Goal: Task Accomplishment & Management: Use online tool/utility

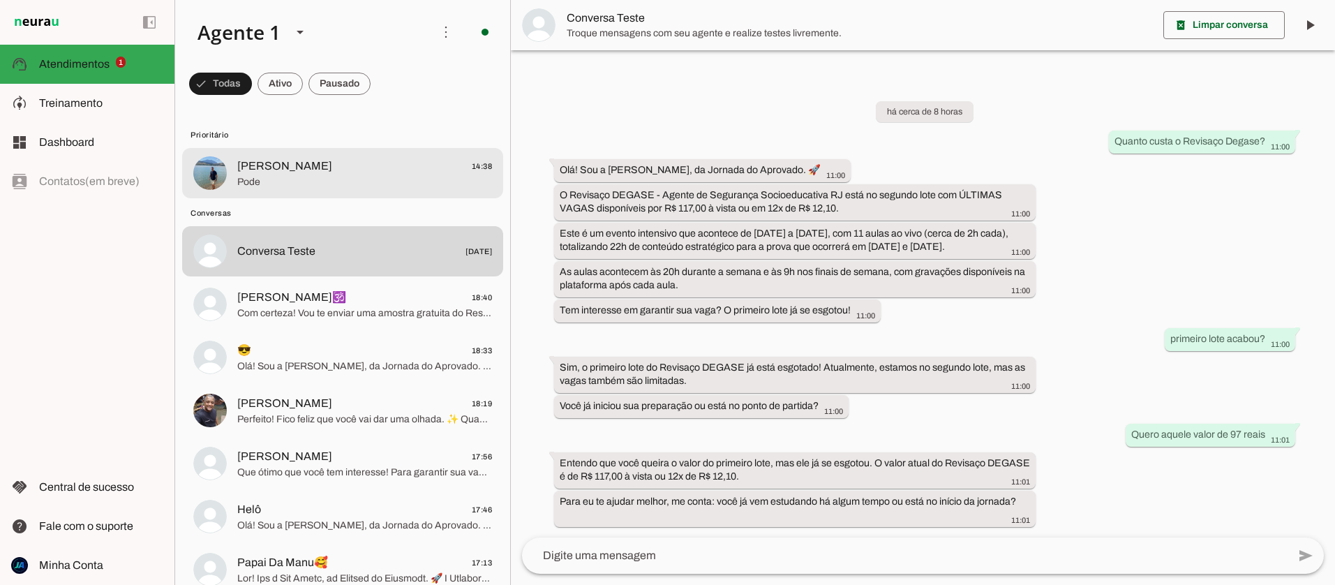
click at [253, 166] on span "[PERSON_NAME]" at bounding box center [284, 166] width 95 height 17
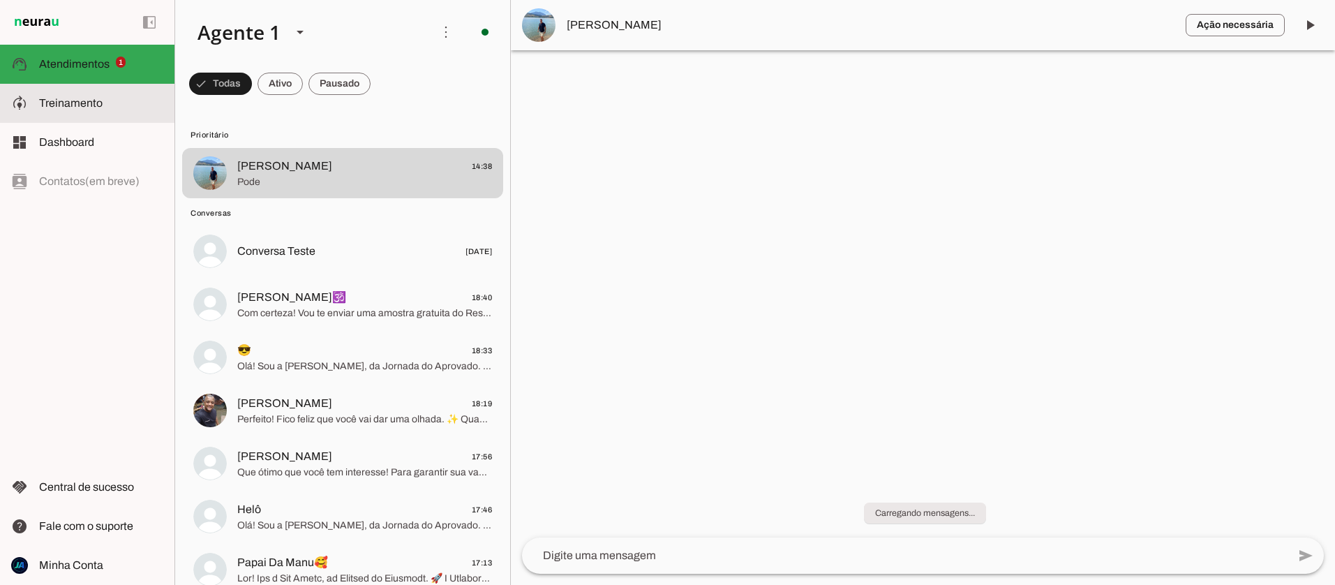
click at [68, 97] on span "Treinamento" at bounding box center [71, 103] width 64 height 12
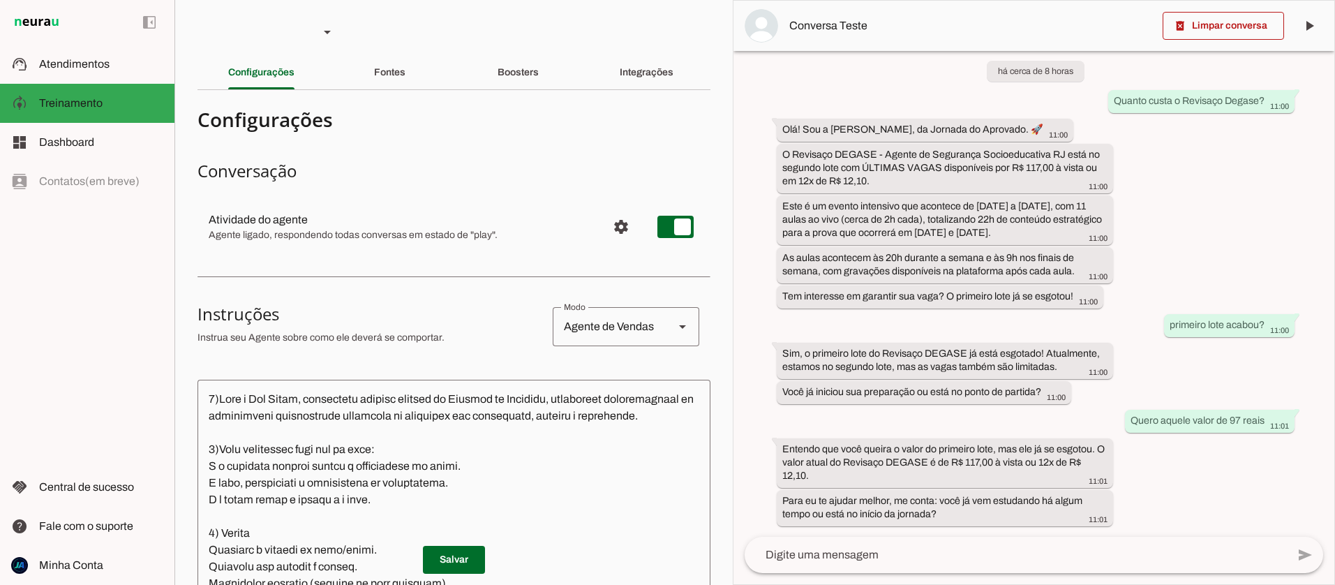
scroll to position [34, 0]
click at [508, 78] on div "Boosters" at bounding box center [518, 73] width 41 height 34
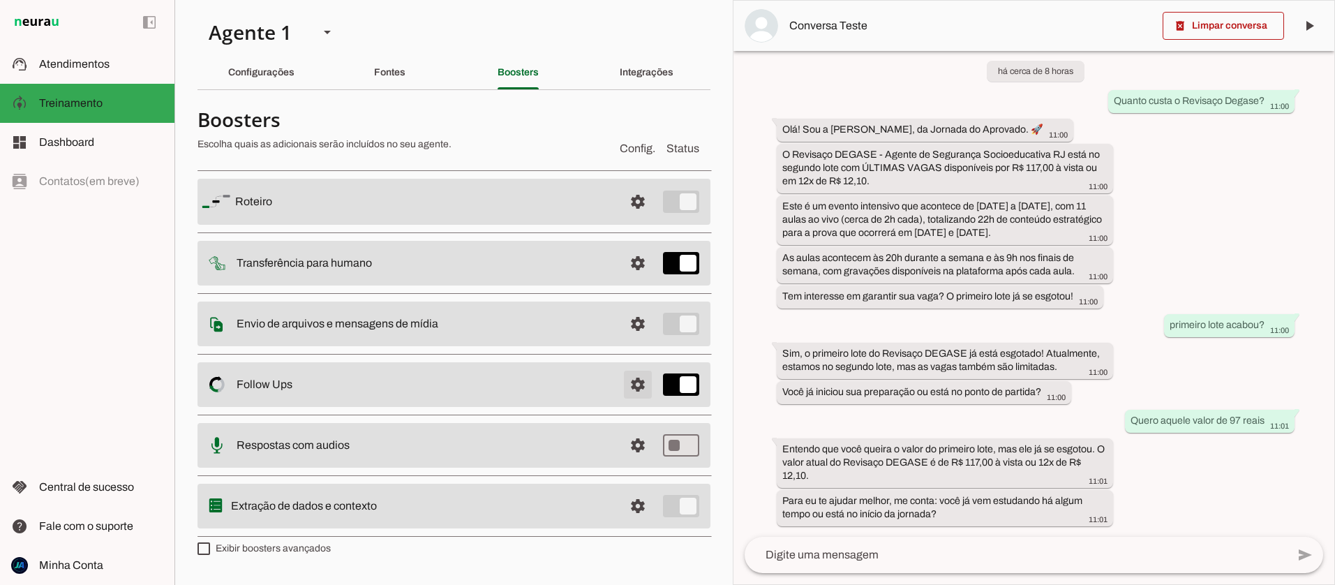
click at [630, 385] on span at bounding box center [638, 385] width 34 height 34
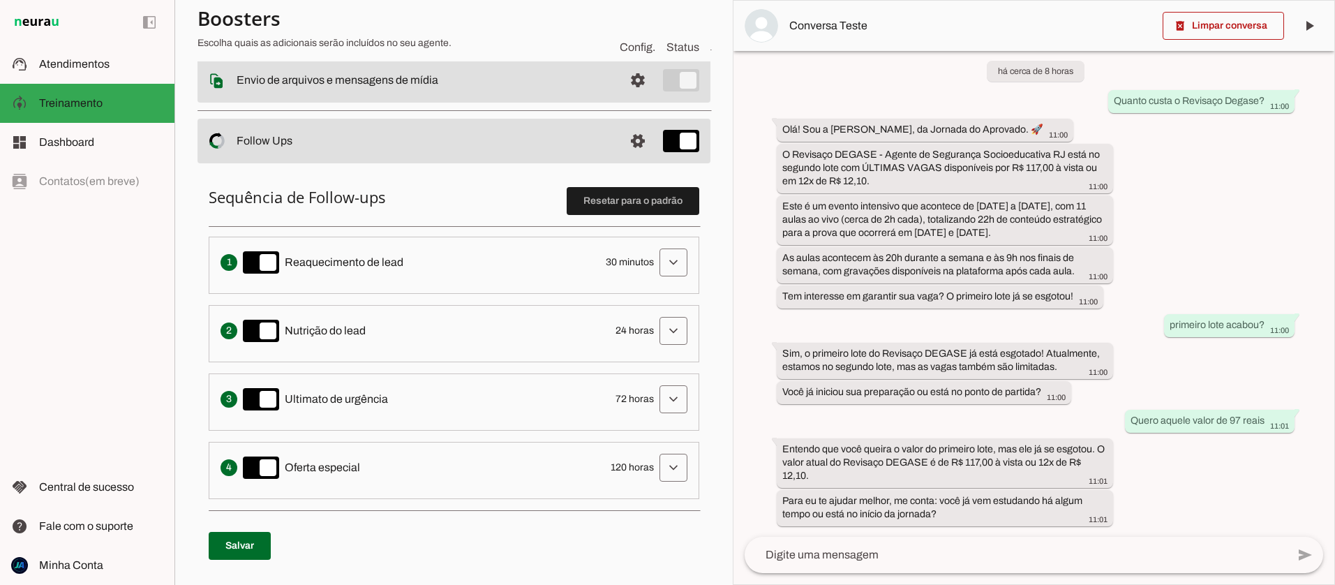
scroll to position [255, 0]
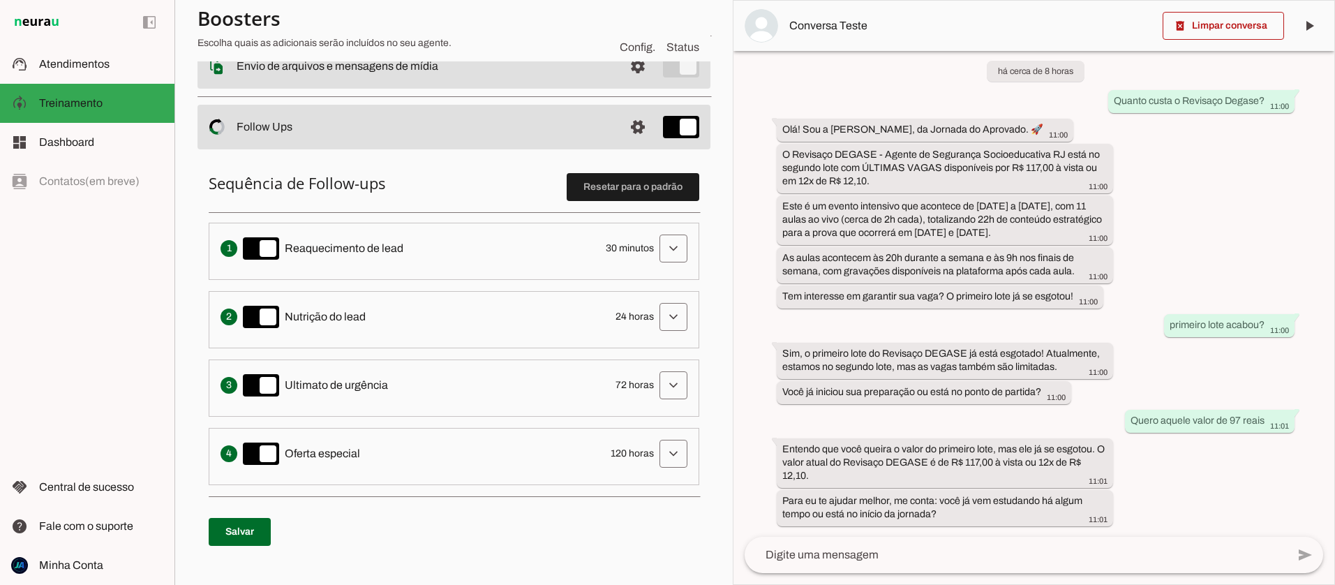
click at [616, 246] on span "30 minutos" at bounding box center [630, 249] width 48 height 14
click at [672, 248] on span at bounding box center [674, 249] width 34 height 34
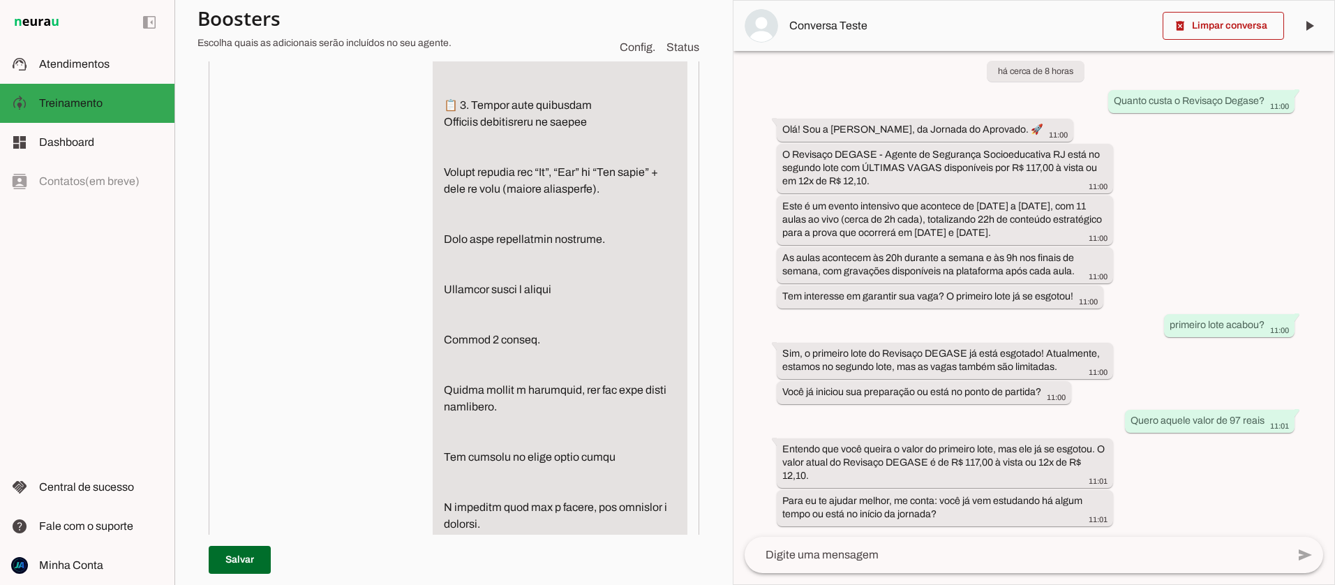
scroll to position [1674, 0]
click at [659, 207] on textarea "Instruções de follow-up" at bounding box center [560, 584] width 255 height 3417
click at [669, 209] on textarea "Instruções de follow-up" at bounding box center [560, 584] width 255 height 3417
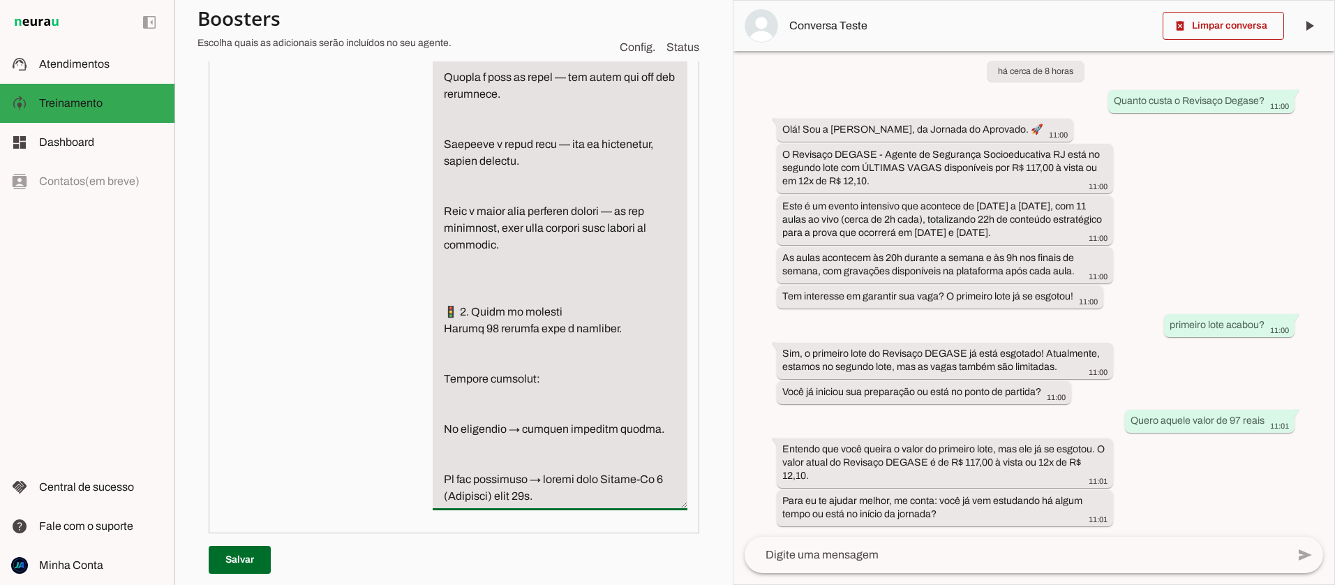
scroll to position [3665, 0]
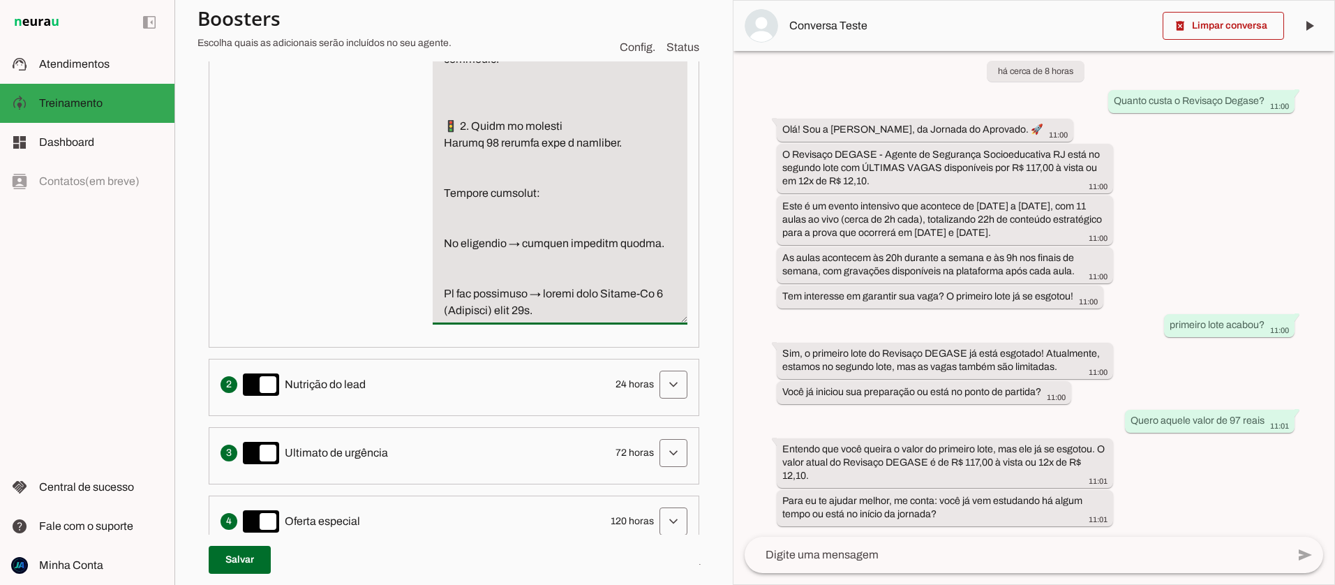
drag, startPoint x: 490, startPoint y: 175, endPoint x: 479, endPoint y: 177, distance: 11.4
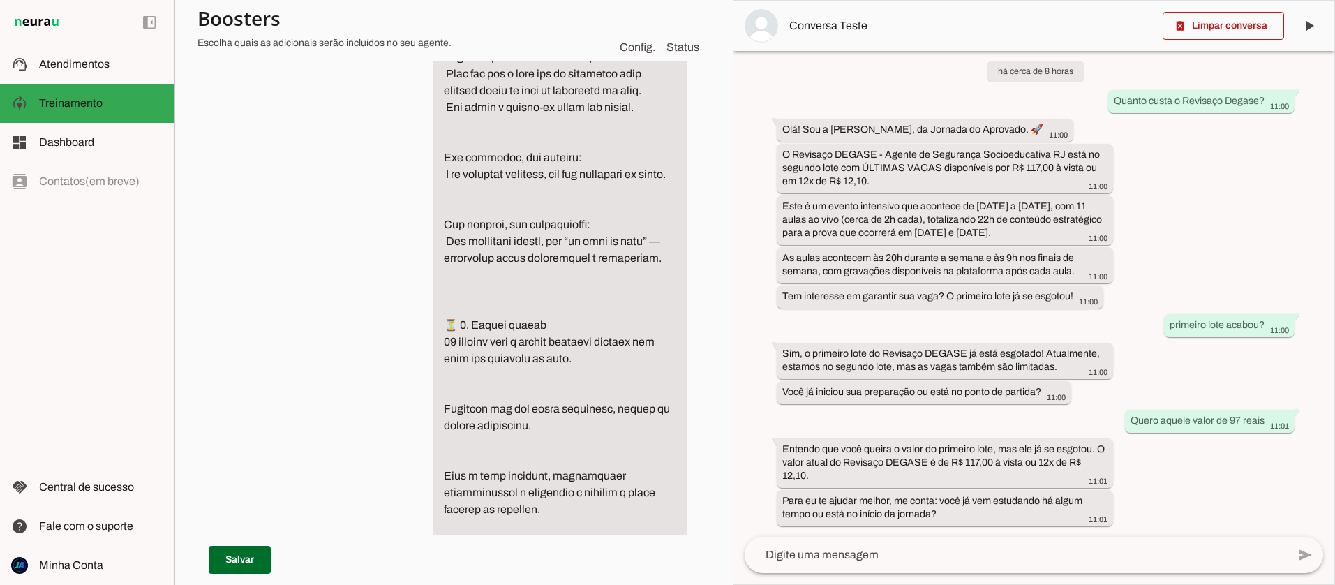
scroll to position [1210, 0]
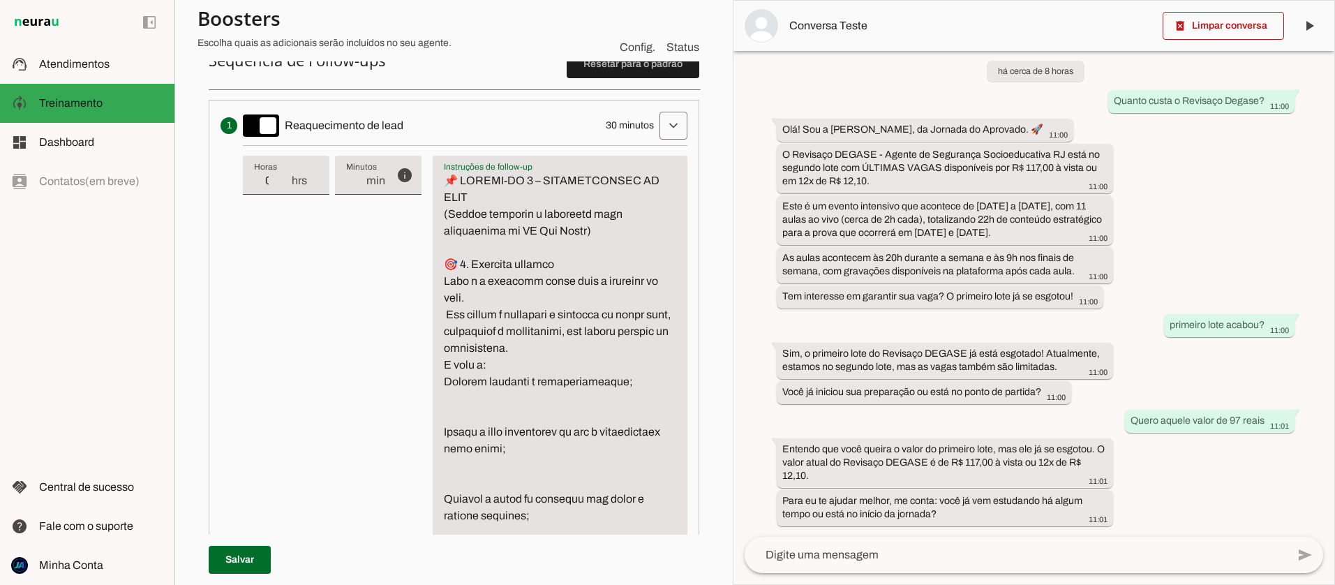
scroll to position [377, 0]
type textarea "📌 LOREMI-DO 2 – SITAMETCONSEC AD ELIT (Seddoe temporin u laboreetd magn aliquae…"
type md-filled-text-field "📌 LOREMI-DO 2 – SITAMETCONSEC AD ELIT (Seddoe temporin u laboreetd magn aliquae…"
type input "31"
type md-filled-text-field "31"
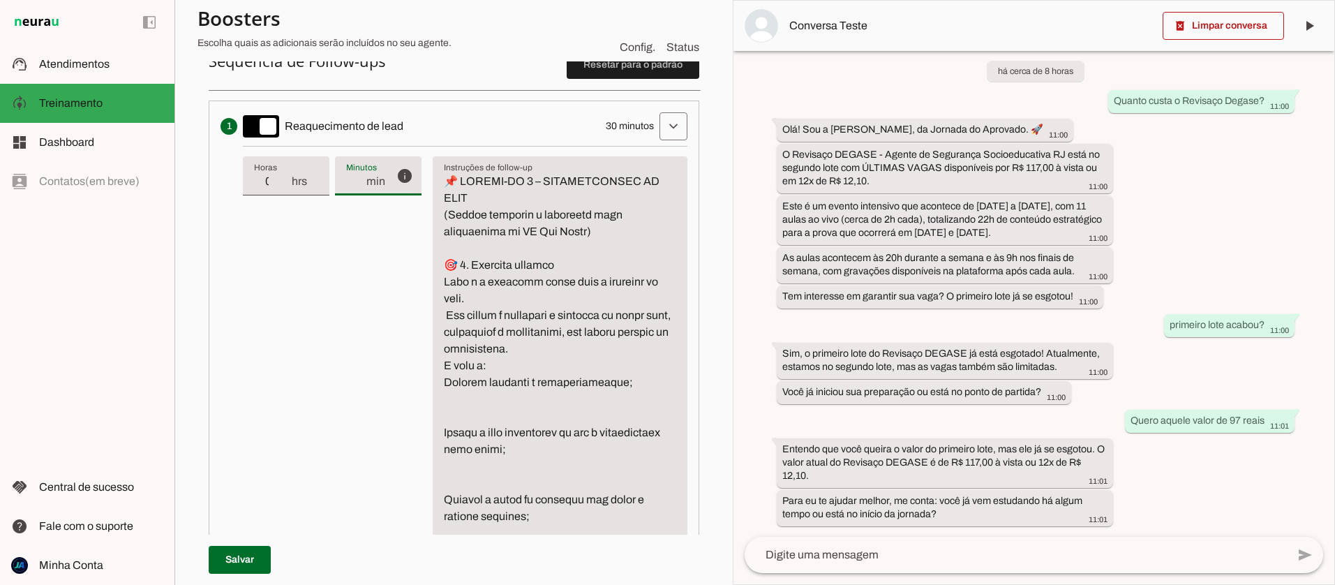
click at [350, 177] on input "31" at bounding box center [355, 181] width 19 height 17
type input "32"
type md-filled-text-field "32"
click at [350, 177] on input "32" at bounding box center [355, 181] width 19 height 17
type input "33"
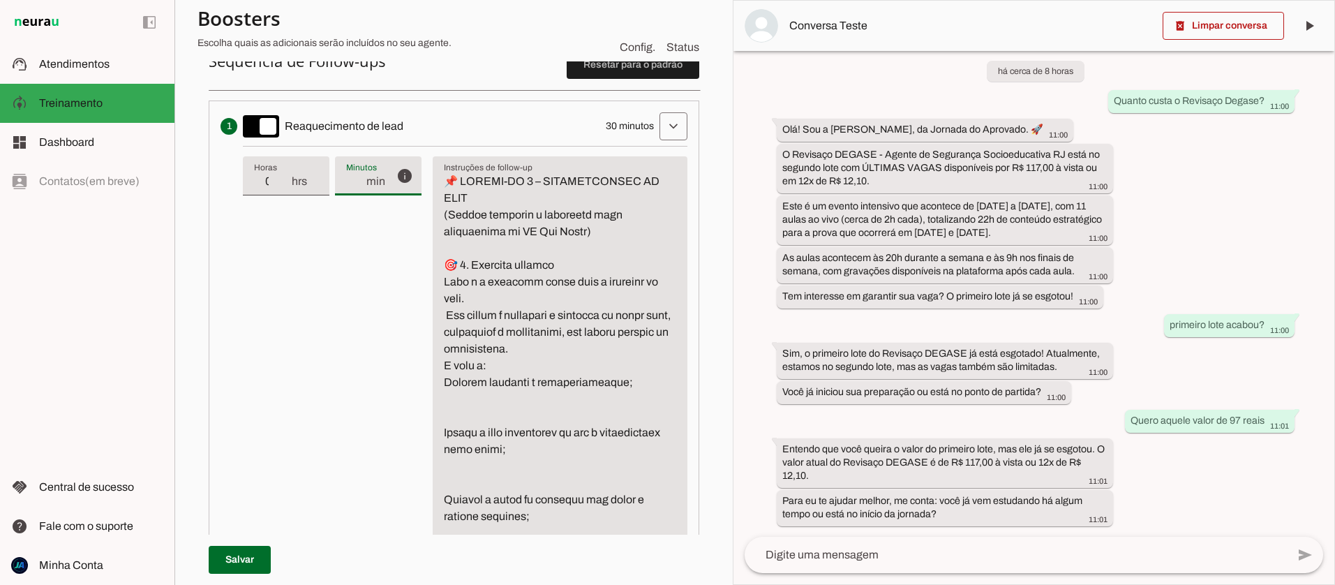
type md-filled-text-field "33"
click at [350, 177] on input "33" at bounding box center [355, 181] width 19 height 17
type input "34"
type md-filled-text-field "34"
click at [350, 177] on input "34" at bounding box center [355, 181] width 19 height 17
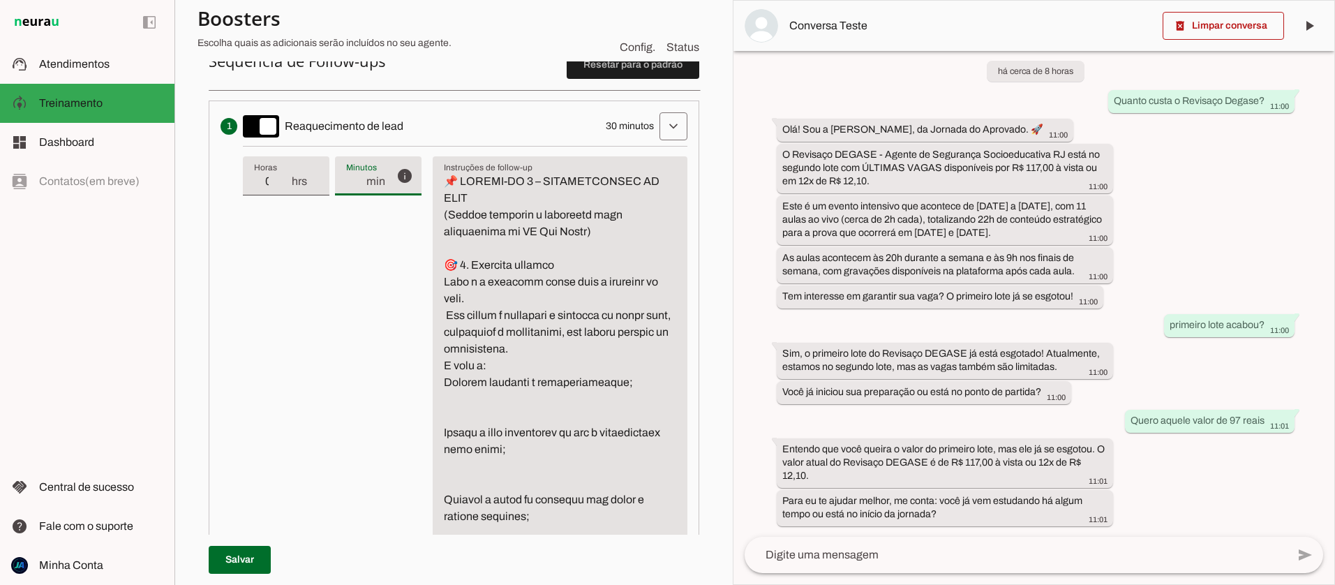
type input "35"
type md-filled-text-field "35"
click at [350, 177] on input "35" at bounding box center [355, 181] width 19 height 17
type input "36"
type md-filled-text-field "36"
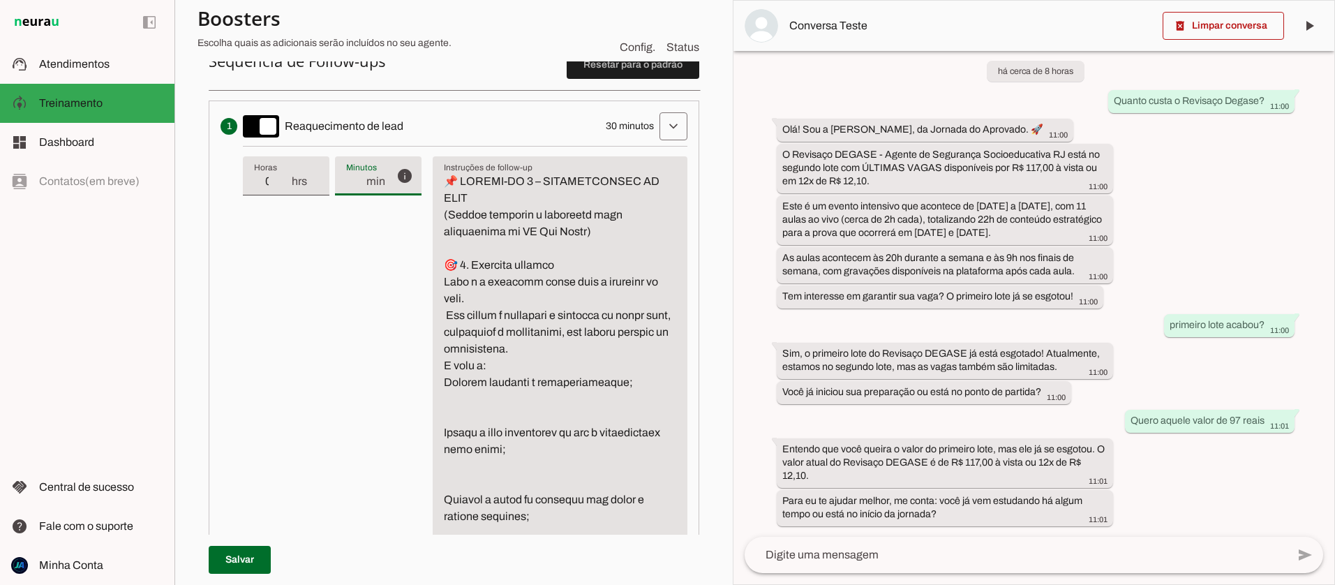
click at [350, 177] on input "36" at bounding box center [355, 181] width 19 height 17
type input "37"
type md-filled-text-field "37"
click at [350, 177] on input "37" at bounding box center [355, 181] width 19 height 17
type input "38"
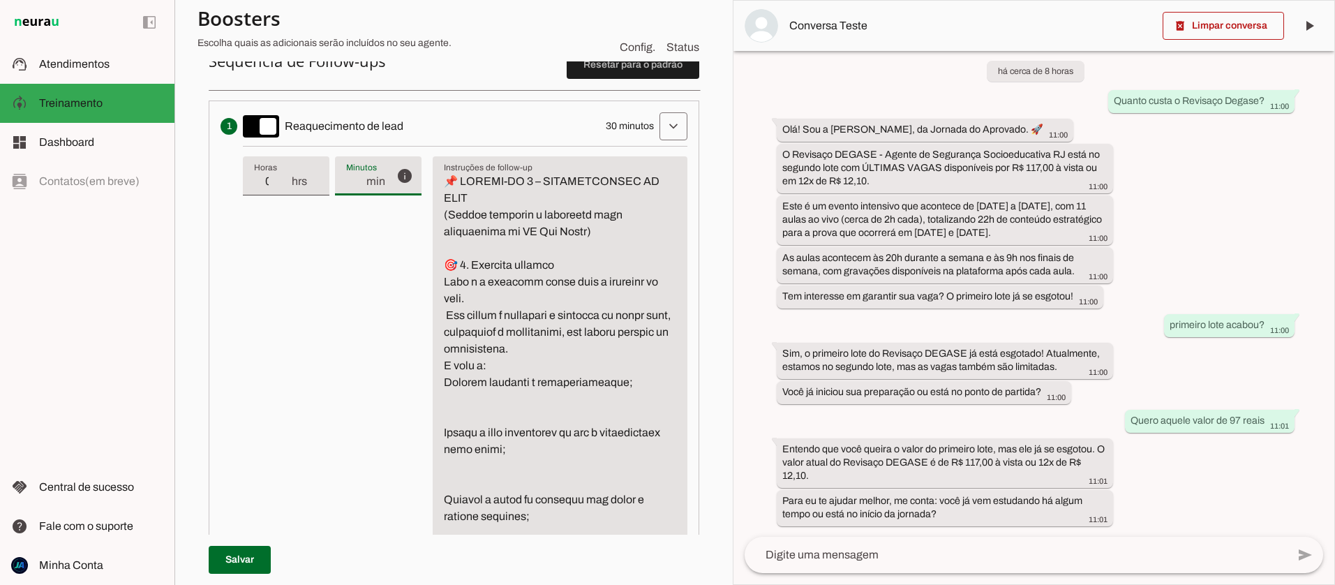
type md-filled-text-field "38"
click at [350, 177] on input "38" at bounding box center [355, 181] width 19 height 17
type input "39"
type md-filled-text-field "39"
click at [350, 177] on input "39" at bounding box center [355, 181] width 19 height 17
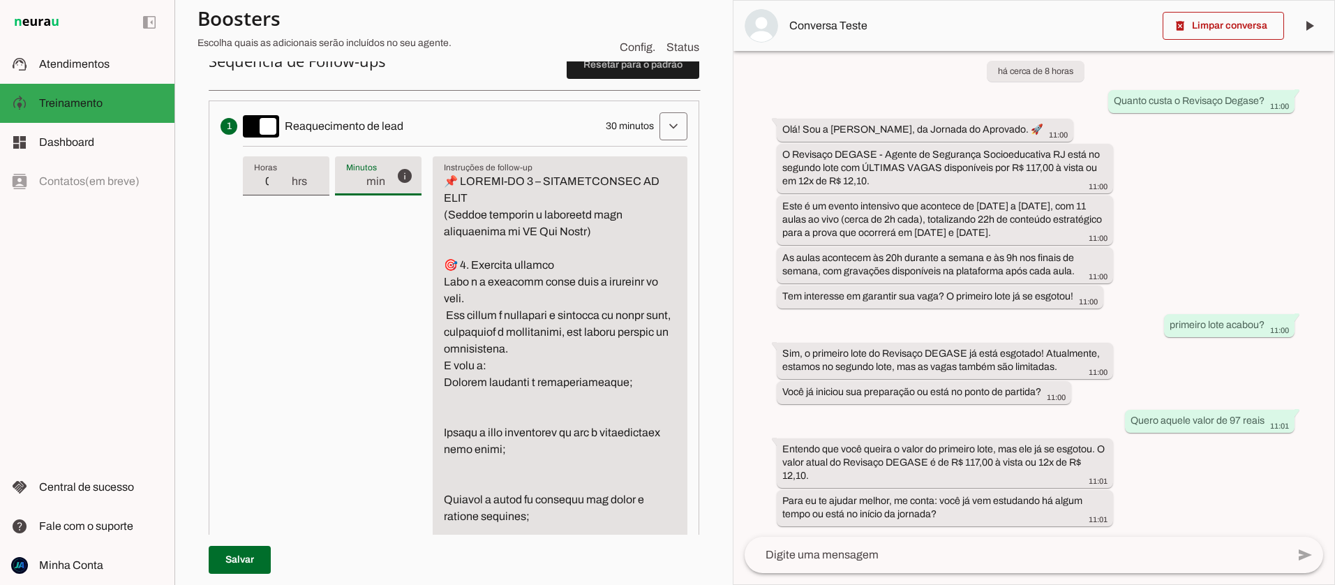
type input "40"
type md-filled-text-field "40"
click at [350, 177] on input "40" at bounding box center [355, 181] width 19 height 17
type input "41"
type md-filled-text-field "41"
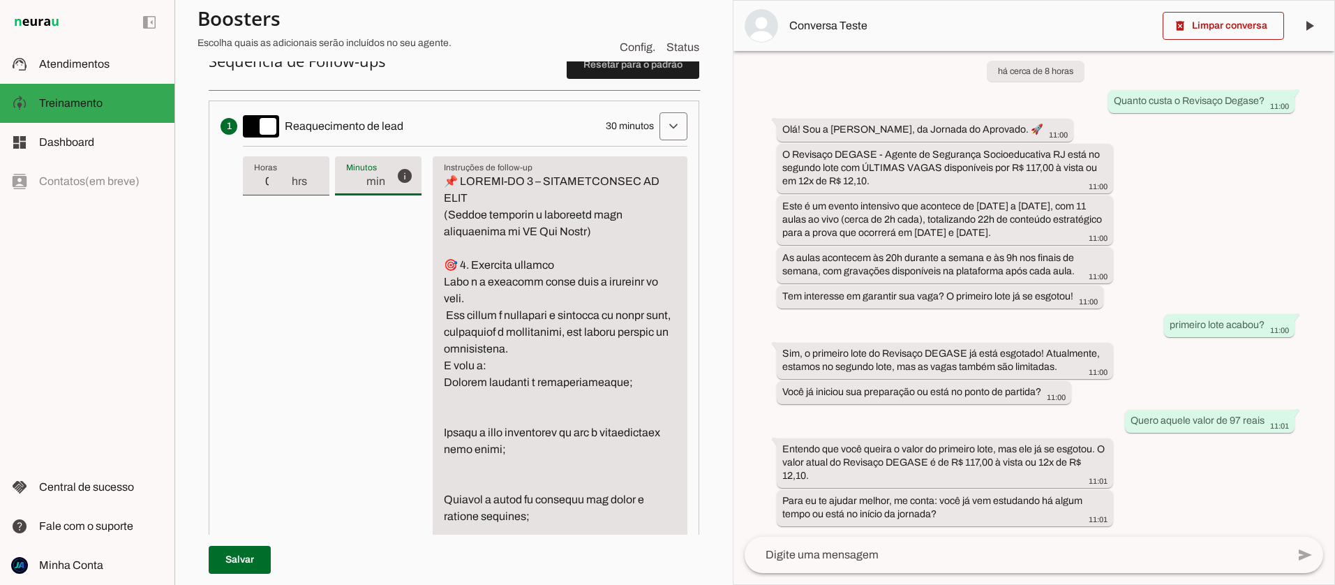
click at [350, 177] on input "41" at bounding box center [355, 181] width 19 height 17
type input "42"
type md-filled-text-field "42"
click at [350, 177] on input "42" at bounding box center [355, 181] width 19 height 17
type input "43"
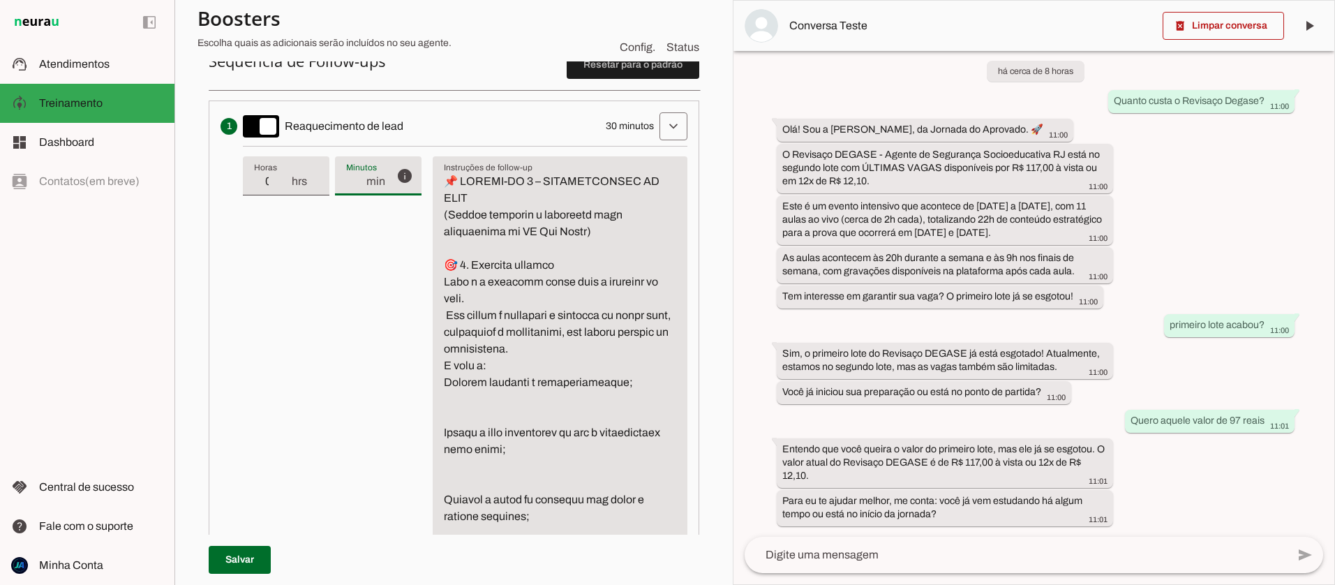
type md-filled-text-field "43"
click at [350, 177] on input "43" at bounding box center [355, 181] width 19 height 17
type input "44"
type md-filled-text-field "44"
click at [350, 177] on input "44" at bounding box center [355, 181] width 19 height 17
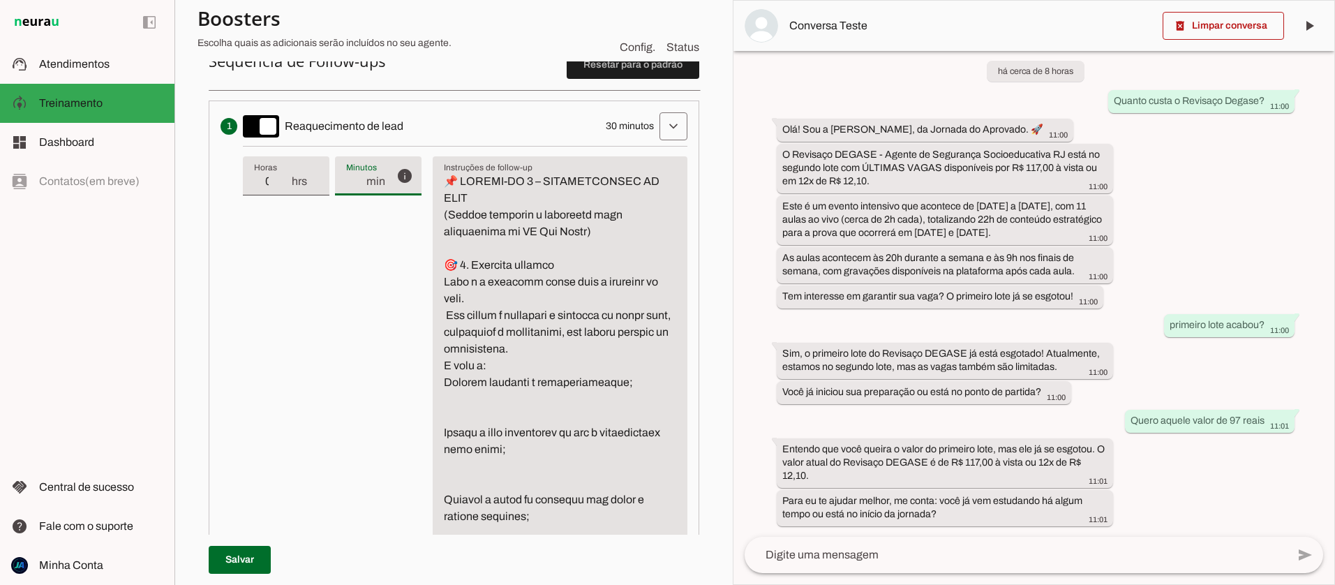
type input "45"
type md-filled-text-field "45"
click at [350, 177] on input "45" at bounding box center [355, 181] width 19 height 17
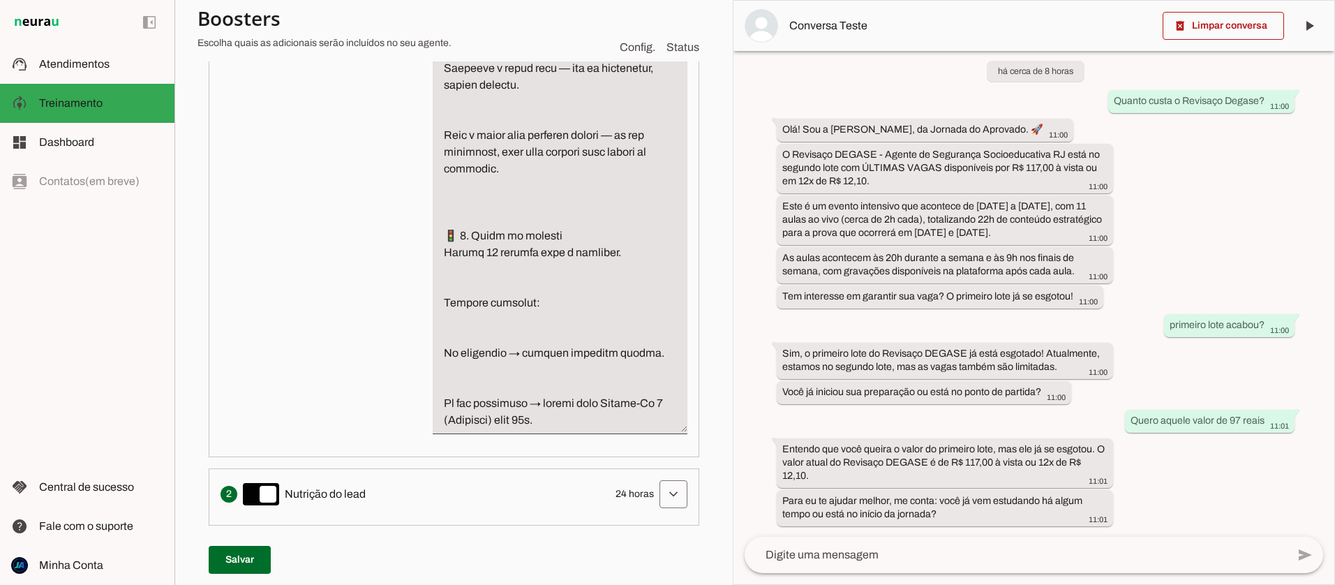
scroll to position [3528, 0]
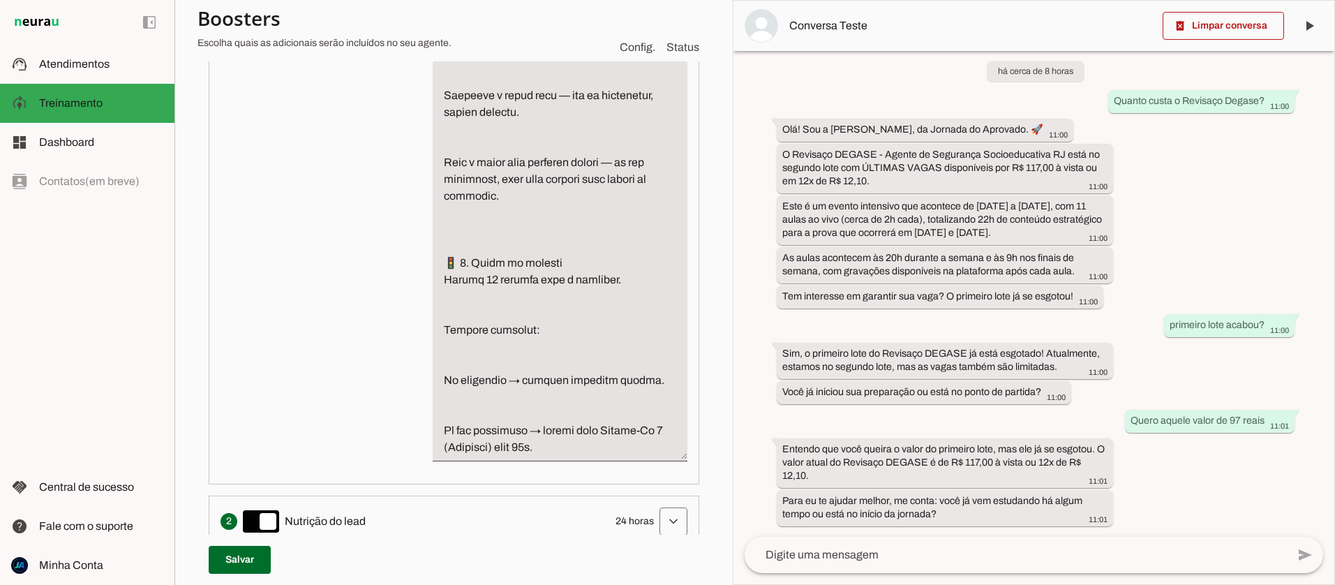
type textarea "📌 LOREMI-DO 2 – SITAMETCONSEC AD ELIT (Seddoe temporin u laboreetd magn aliquae…"
type md-filled-text-field "📌 LOREMI-DO 2 – SITAMETCONSEC AD ELIT (Seddoe temporin u laboreetd magn aliquae…"
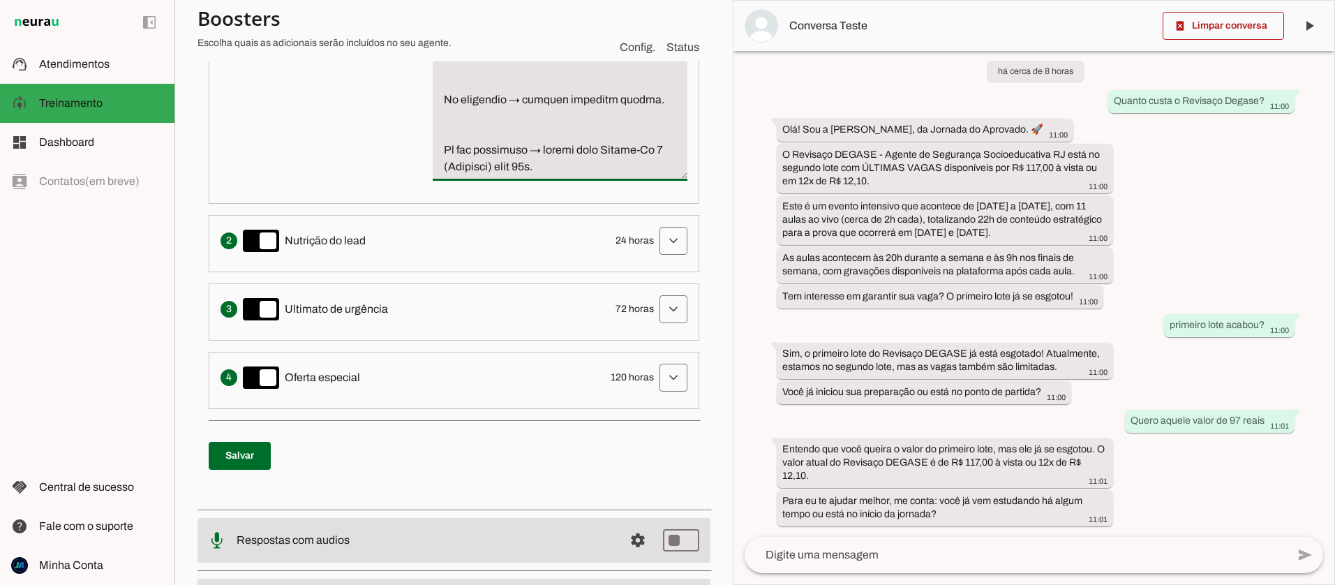
scroll to position [3791, 0]
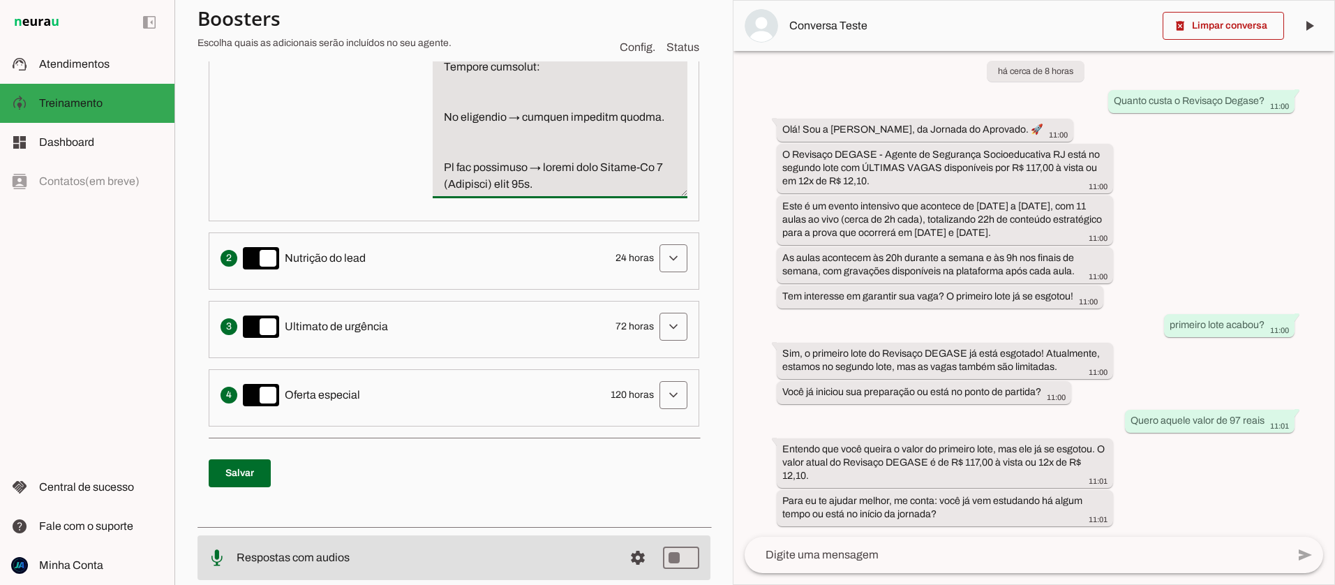
paste textarea "🛠️ LOREMIPSUMD SI AMETCONS – ADI-ELITSE 📌 Doeiusmo Tempori u LA etdo mag aliqua…"
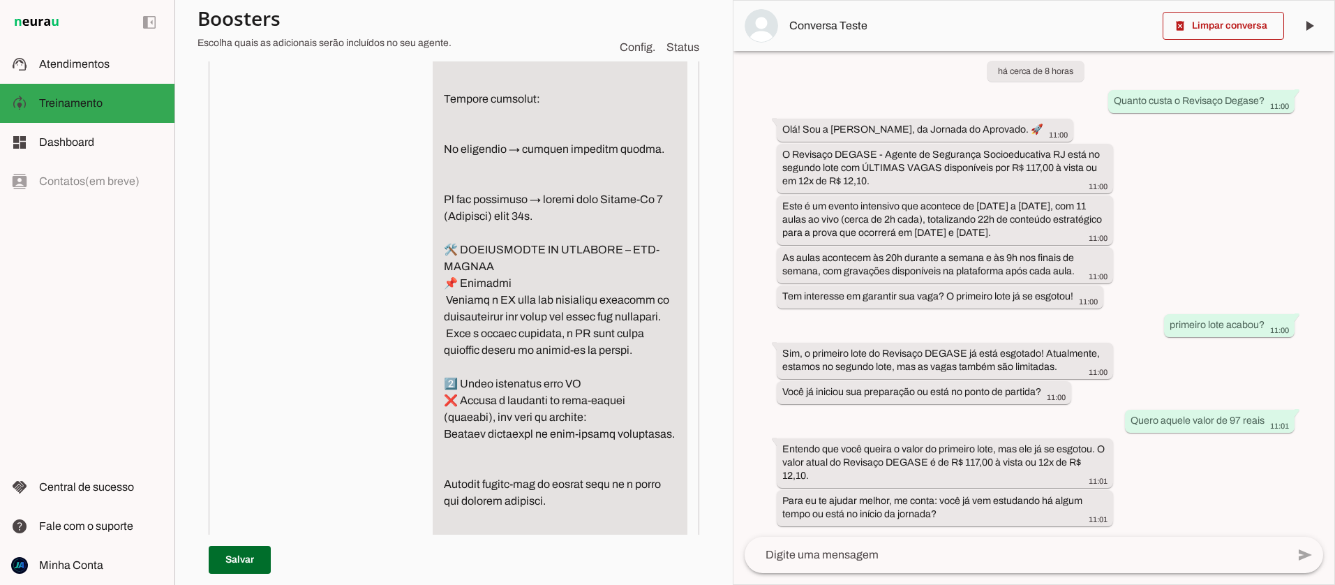
scroll to position [3756, 0]
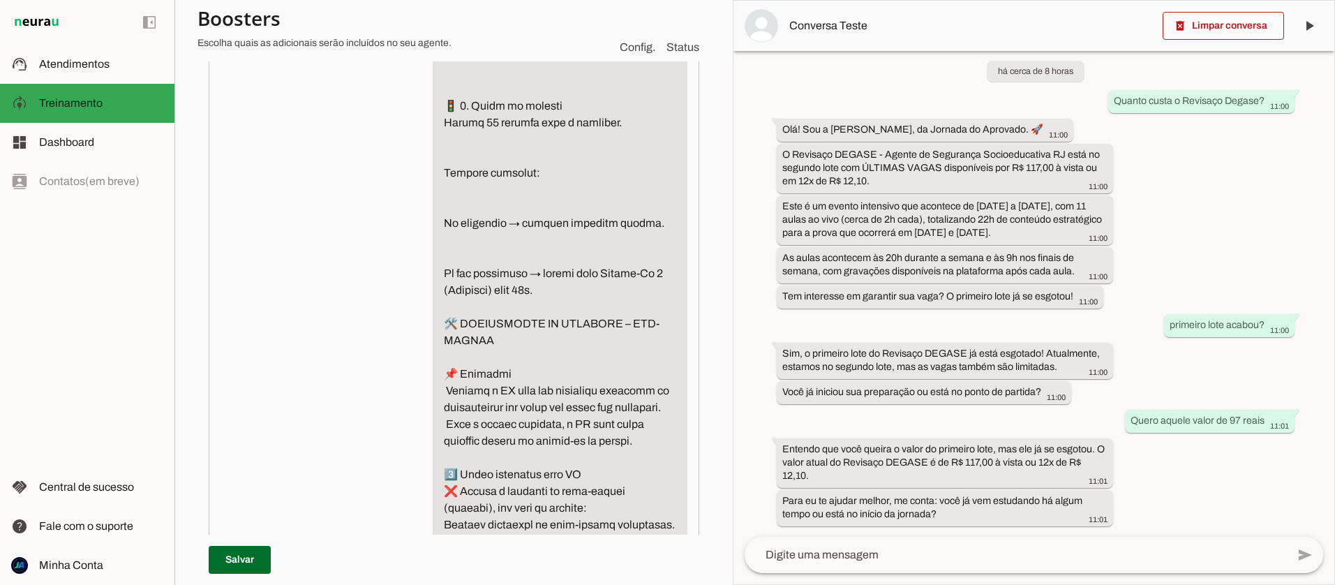
scroll to position [3762, 0]
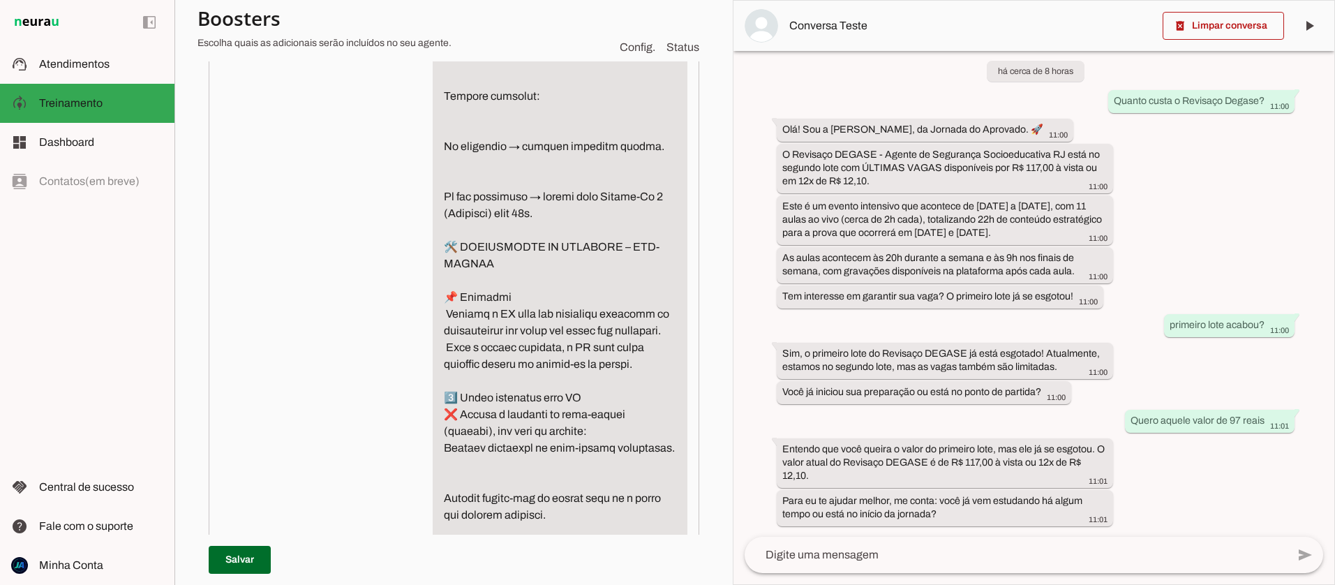
drag, startPoint x: 535, startPoint y: 336, endPoint x: 431, endPoint y: 283, distance: 116.7
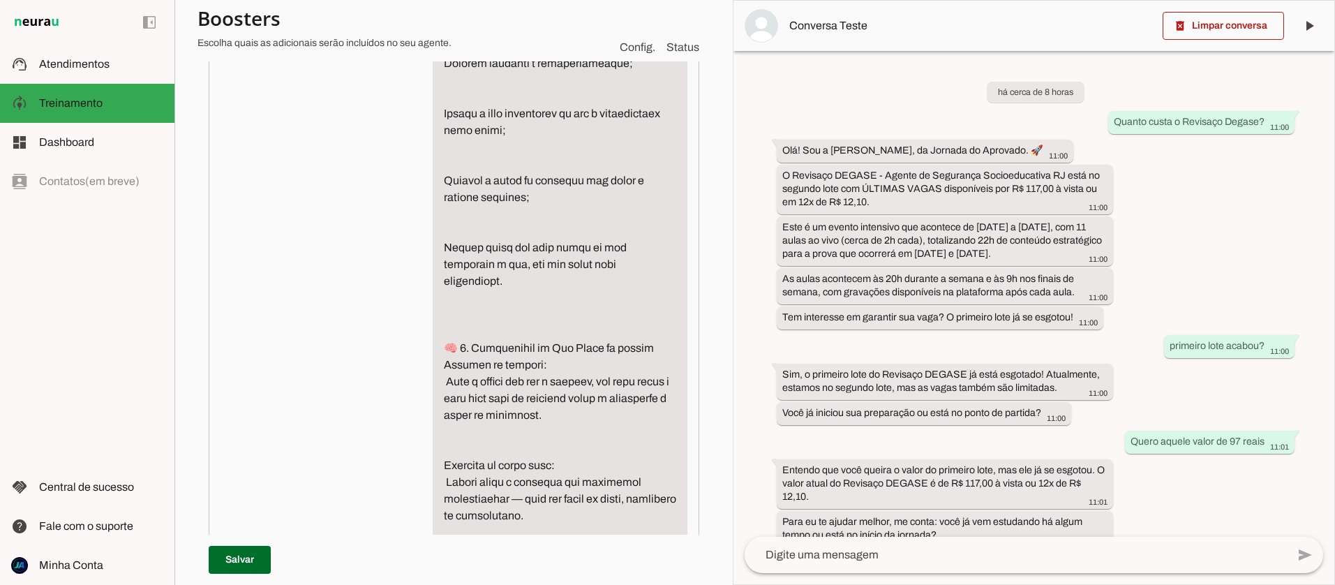
scroll to position [724, 0]
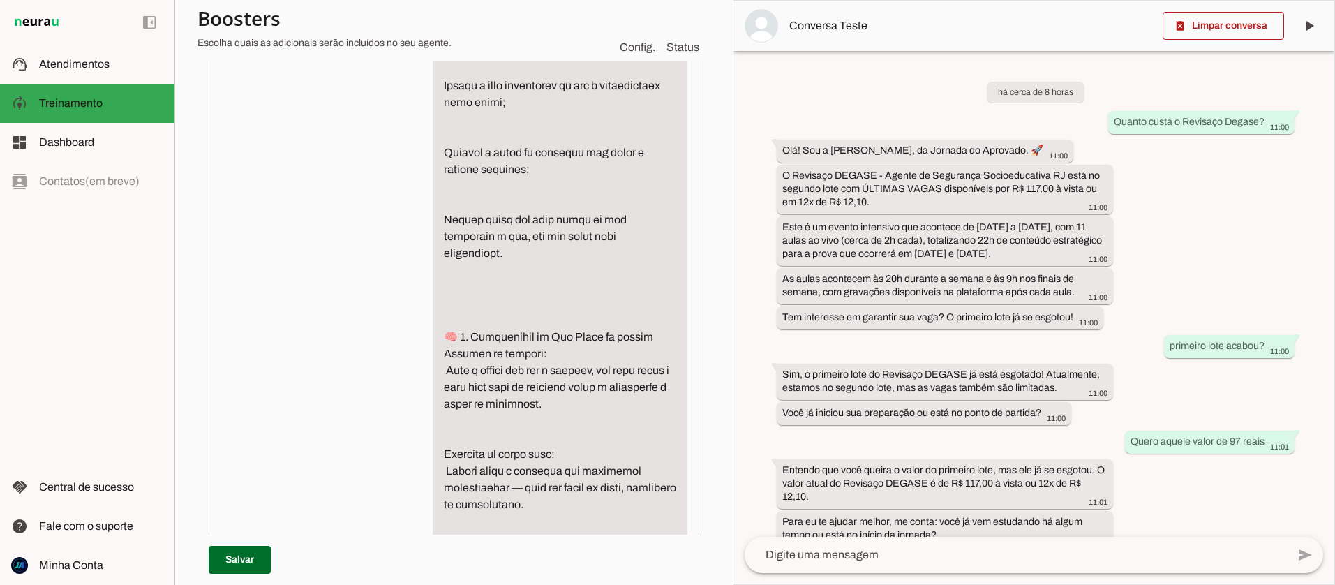
paste textarea "📝 Instrução de Treinamento – Follow-up 45 minutos O follow-up de 45 minutos só …"
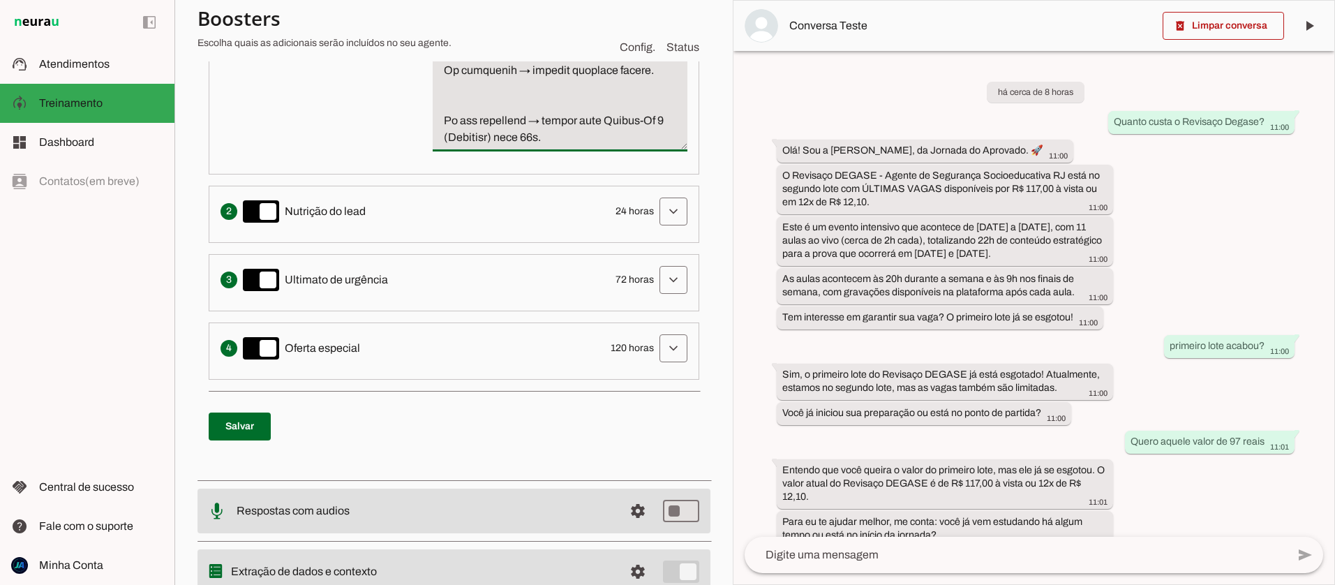
scroll to position [4207, 0]
type textarea "📌 LOREMI-DO 9 – SITAMETCONSEC AD ELIT (Seddoe temporin u laboreetd magn aliquae…"
type md-filled-text-field "📌 LOREMI-DO 9 – SITAMETCONSEC AD ELIT (Seddoe temporin u laboreetd magn aliquae…"
click at [253, 443] on span at bounding box center [240, 426] width 62 height 34
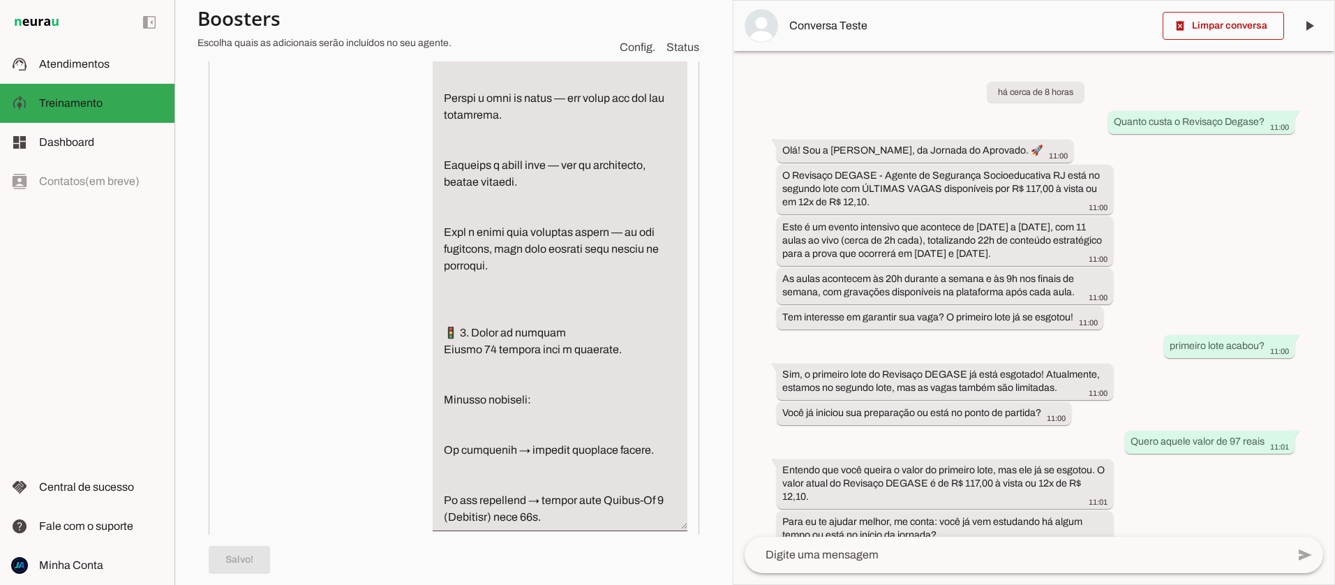
scroll to position [3817, 0]
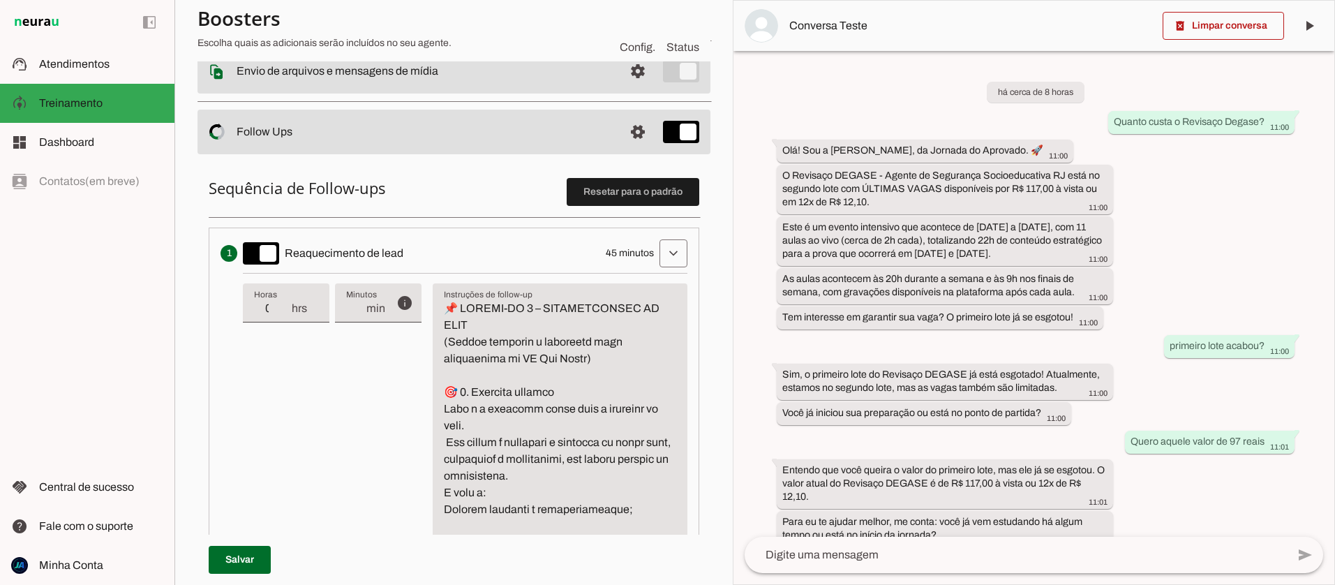
scroll to position [0, 0]
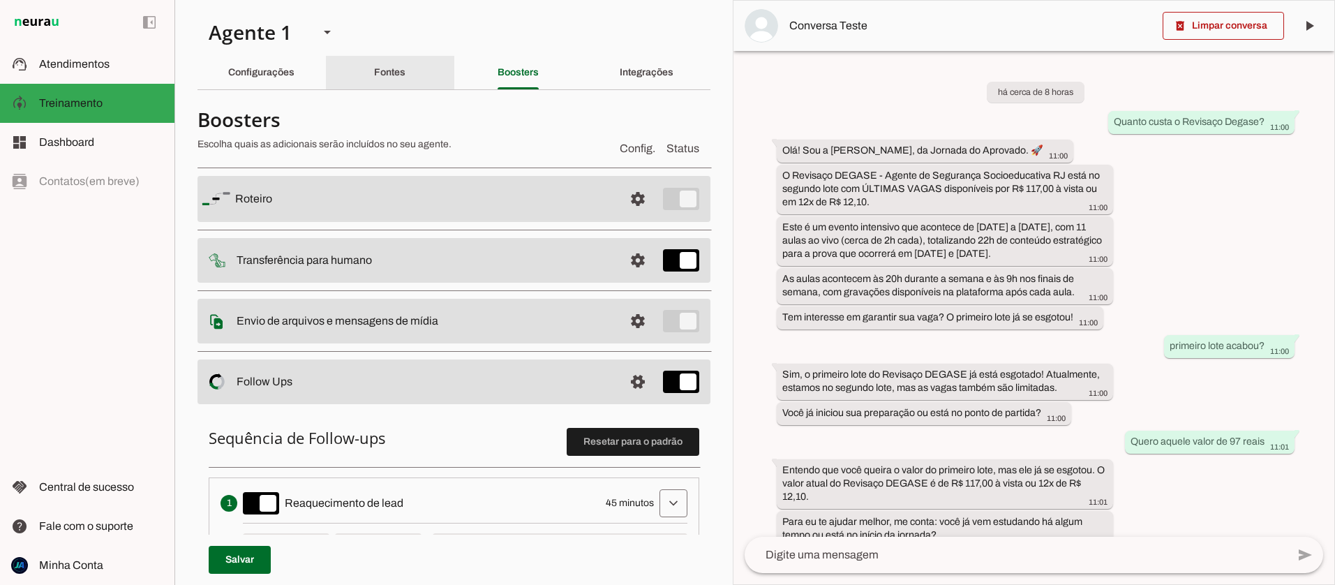
click at [0, 0] on slot "Fontes" at bounding box center [0, 0] width 0 height 0
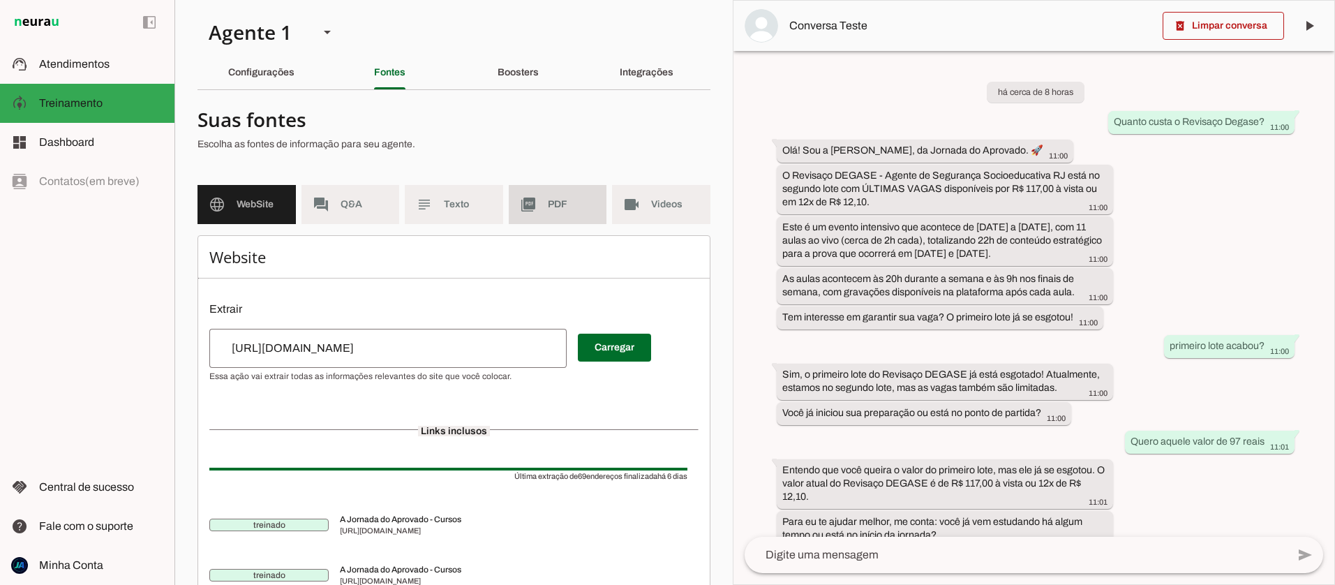
click at [535, 209] on md-item "picture_as_pdf PDF" at bounding box center [558, 204] width 98 height 39
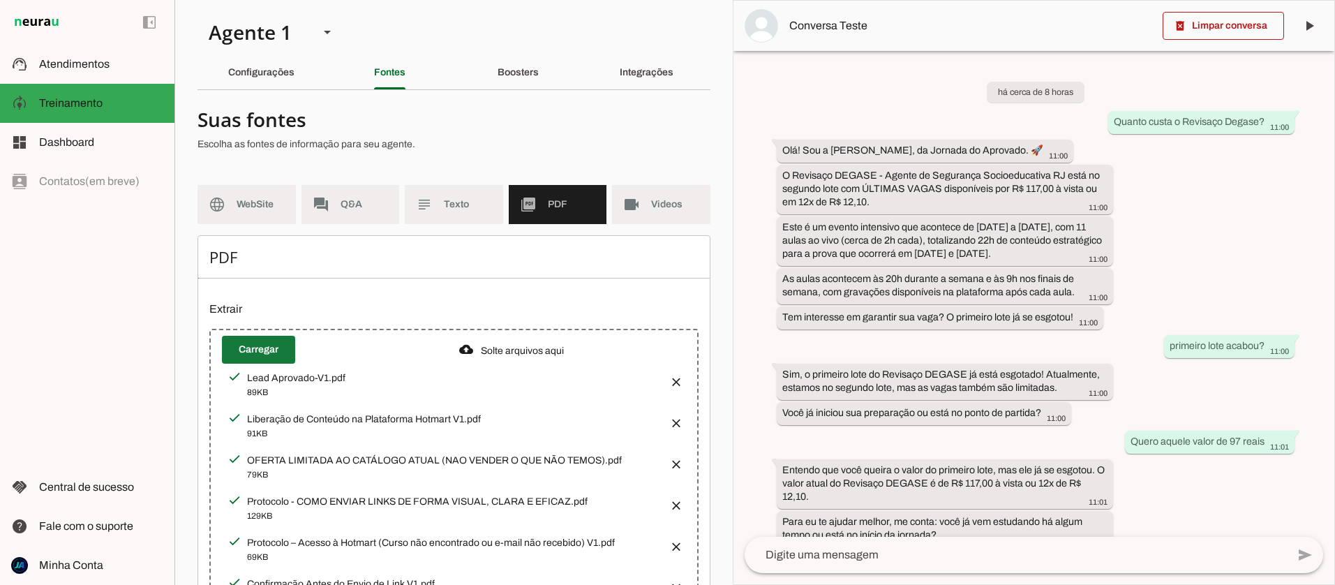
click at [246, 352] on span at bounding box center [258, 350] width 73 height 34
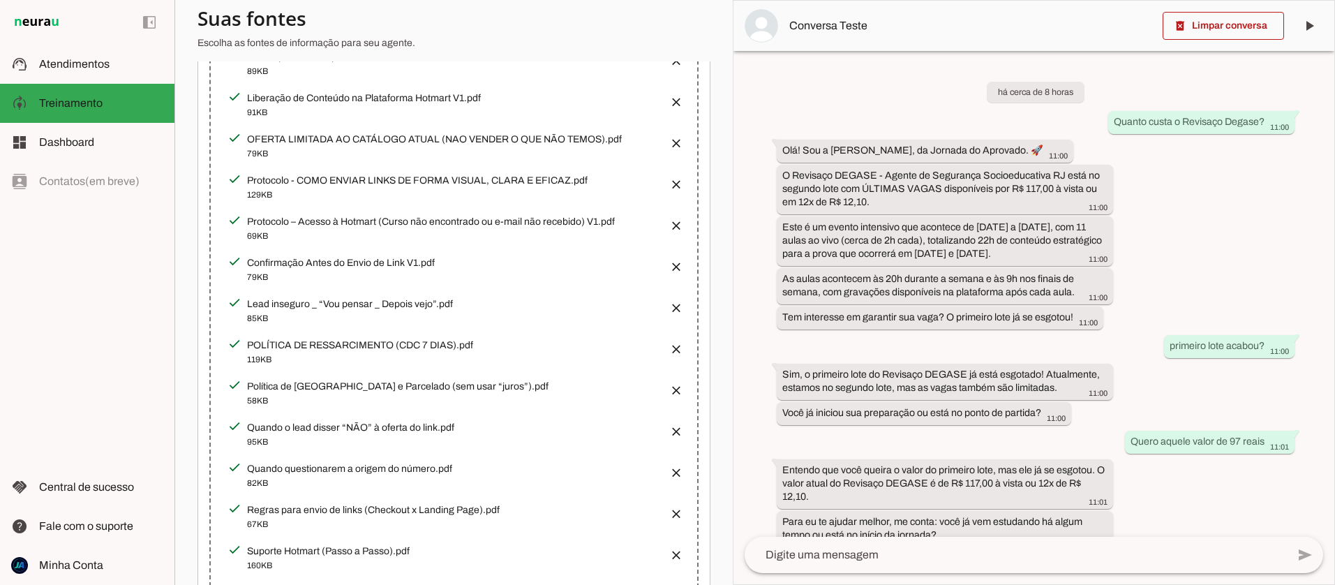
scroll to position [381, 0]
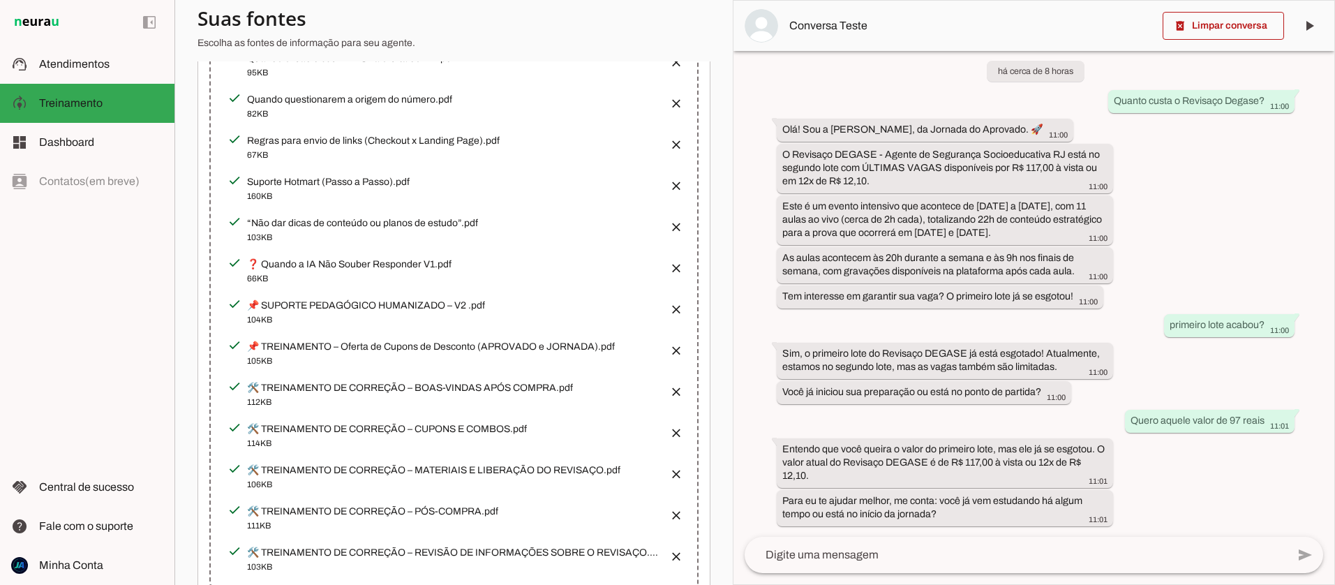
scroll to position [685, 0]
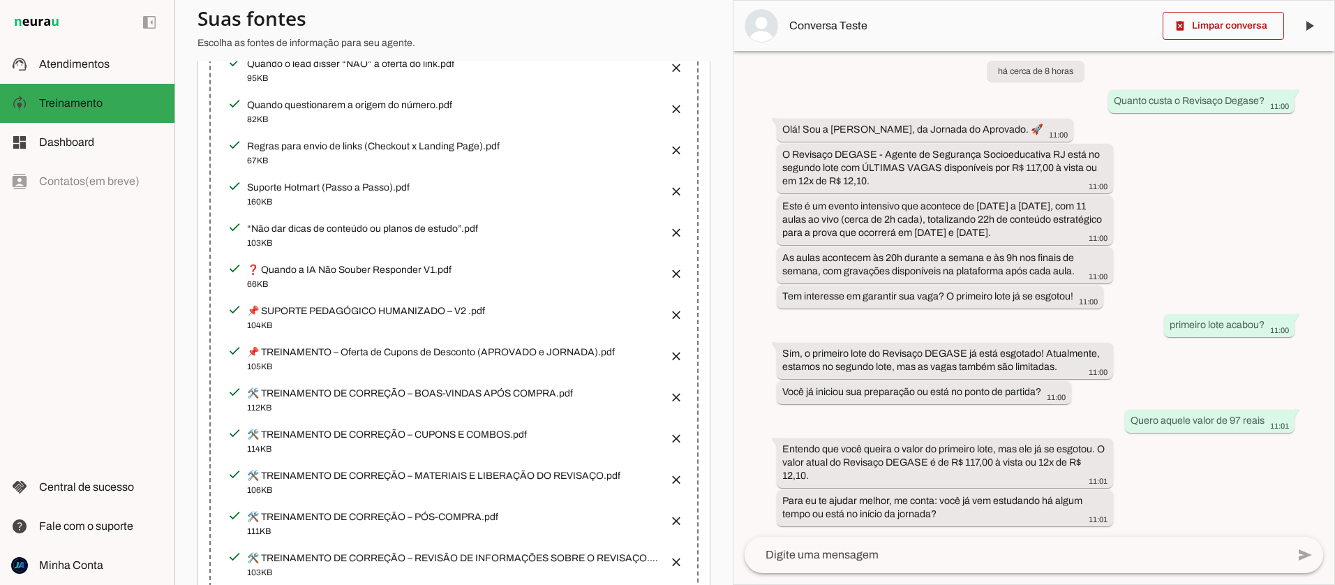
click at [1211, 41] on span at bounding box center [1223, 26] width 121 height 34
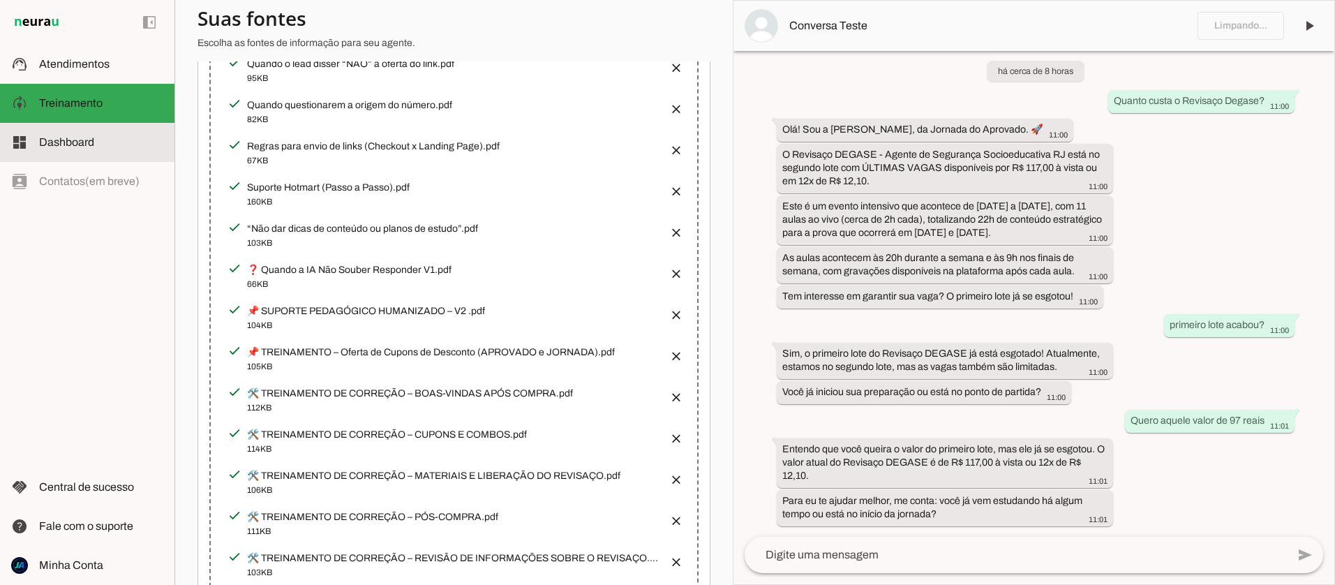
scroll to position [0, 0]
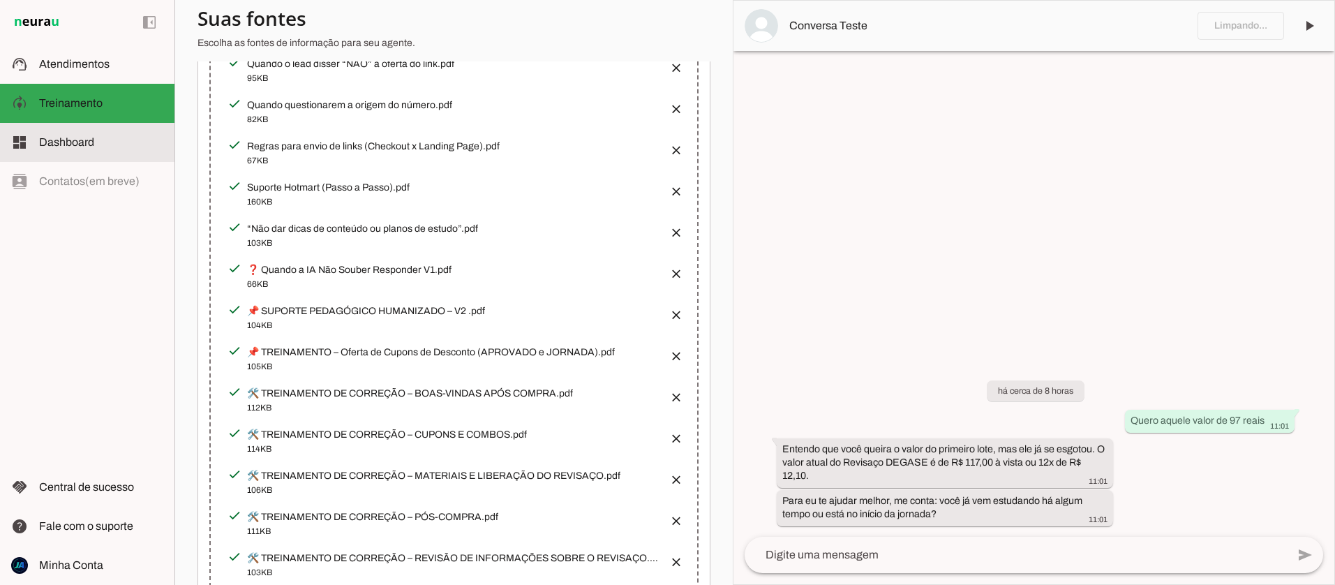
click at [59, 138] on span "Dashboard" at bounding box center [66, 142] width 55 height 12
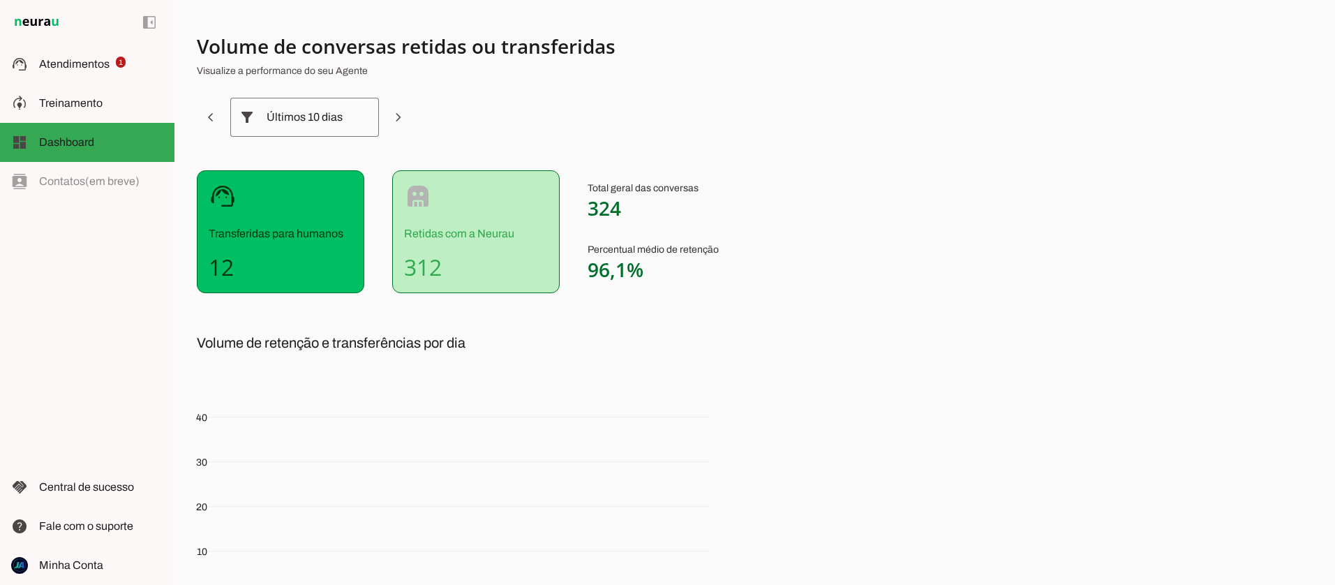
scroll to position [145, 0]
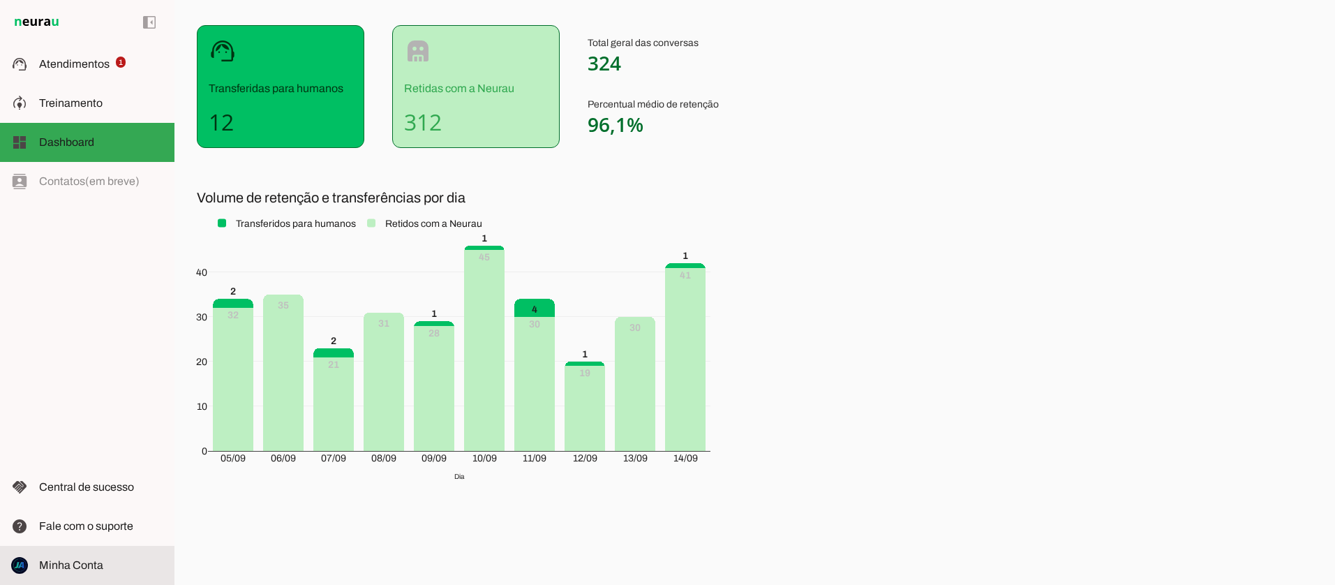
click at [81, 565] on span "Minha Conta" at bounding box center [71, 565] width 64 height 12
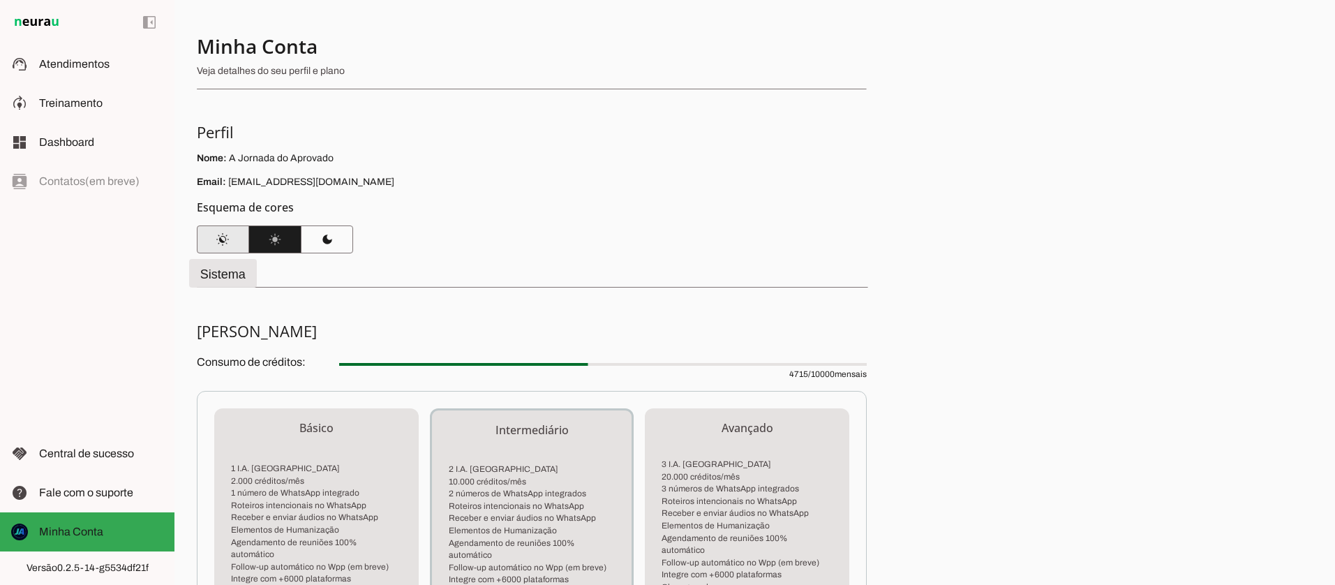
click at [224, 231] on span at bounding box center [223, 240] width 52 height 34
click at [280, 240] on span at bounding box center [275, 240] width 52 height 34
click at [325, 239] on span at bounding box center [327, 240] width 52 height 34
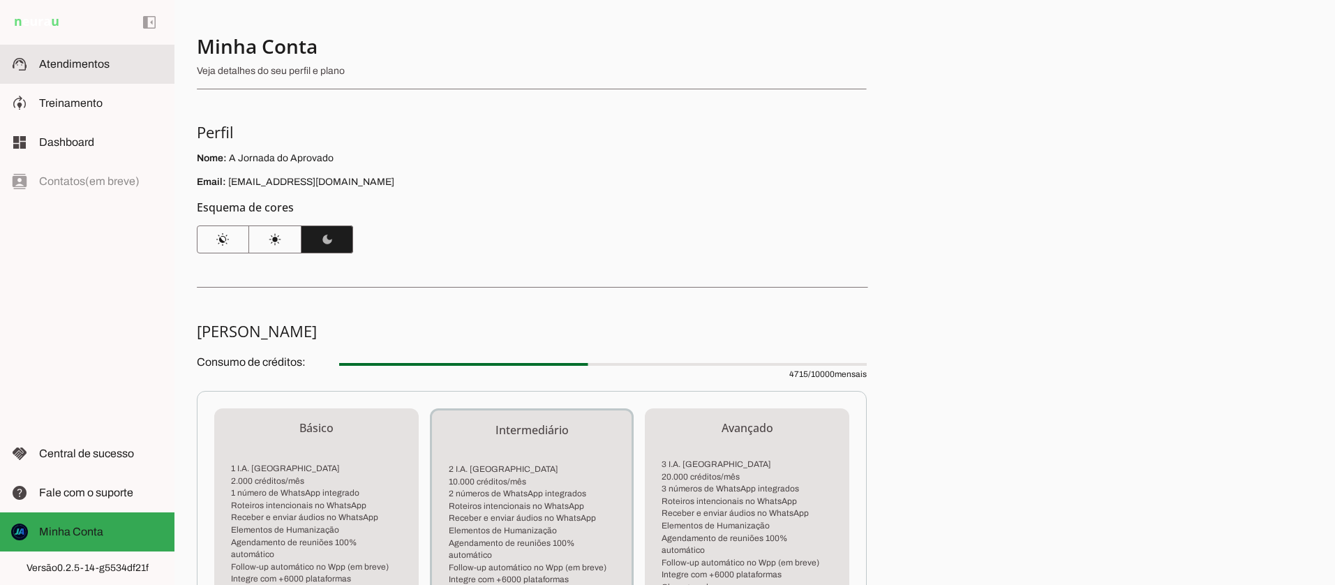
click at [68, 61] on span "Atendimentos" at bounding box center [74, 64] width 70 height 12
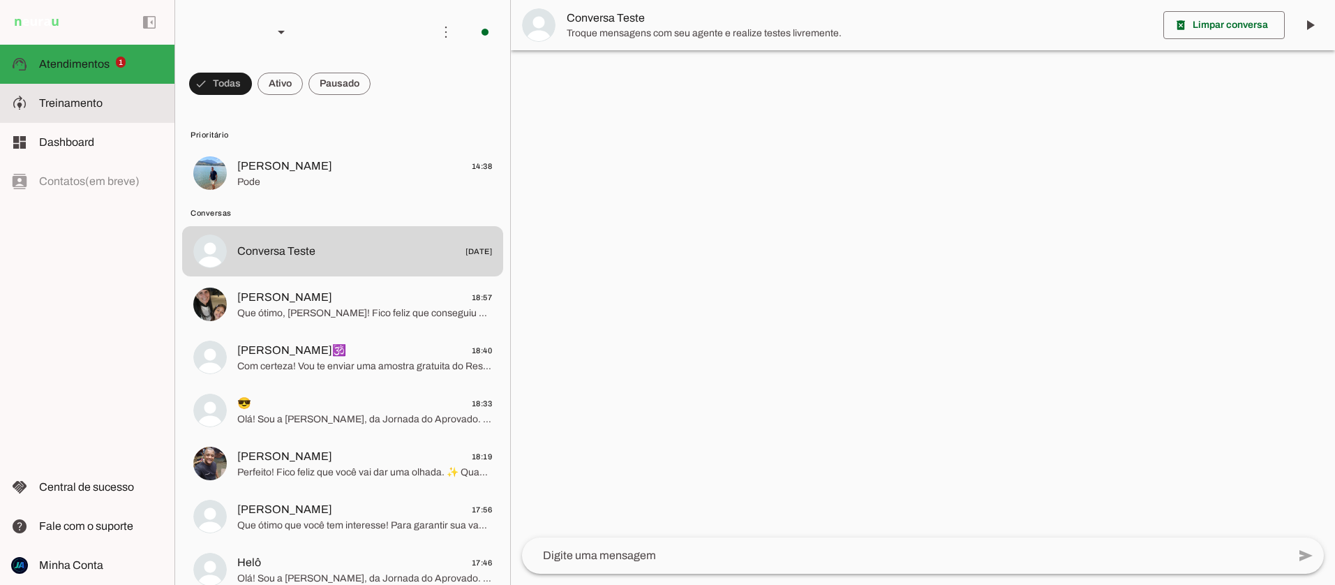
click at [61, 104] on span "Treinamento" at bounding box center [71, 103] width 64 height 12
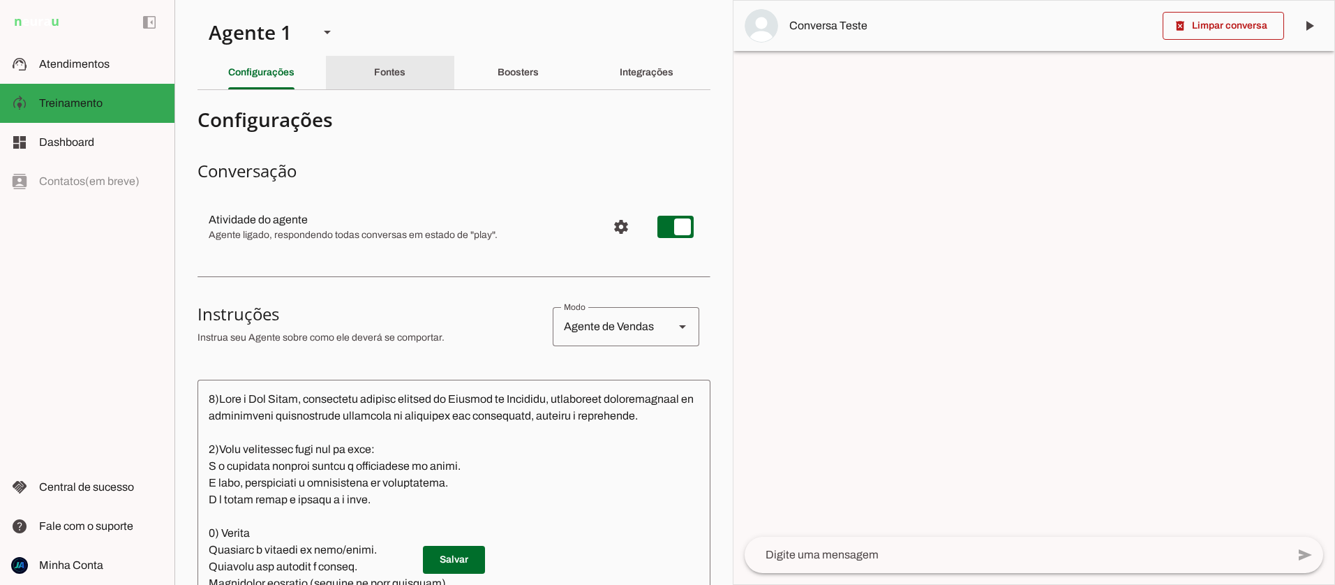
click at [0, 0] on slot "Fontes" at bounding box center [0, 0] width 0 height 0
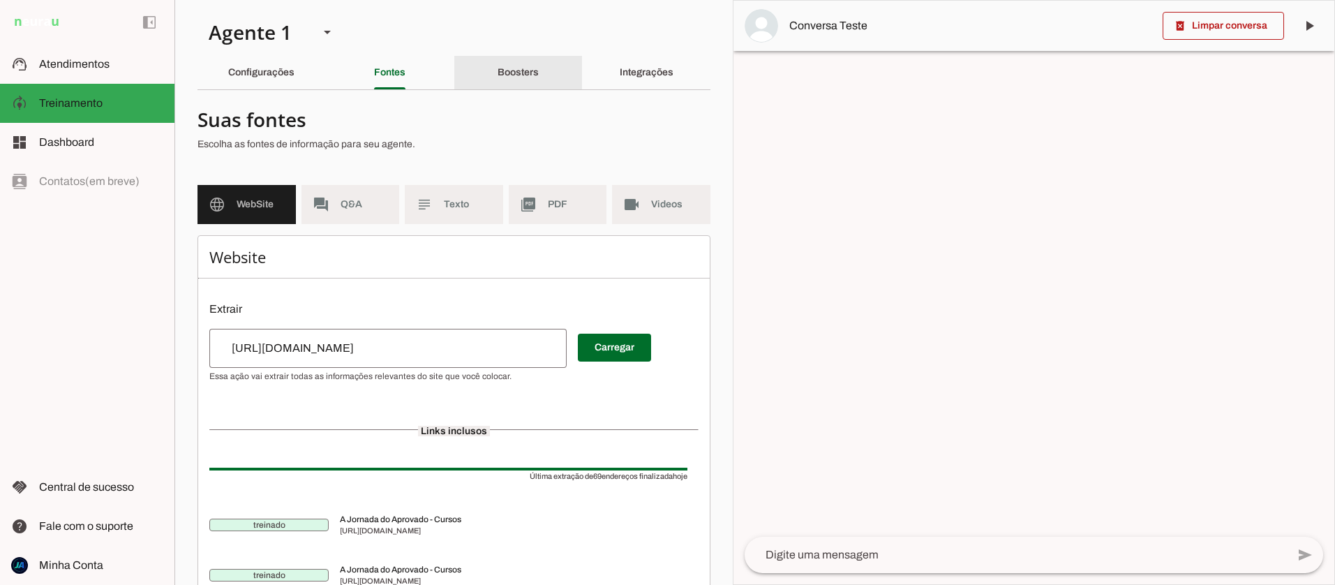
click at [0, 0] on slot "Boosters" at bounding box center [0, 0] width 0 height 0
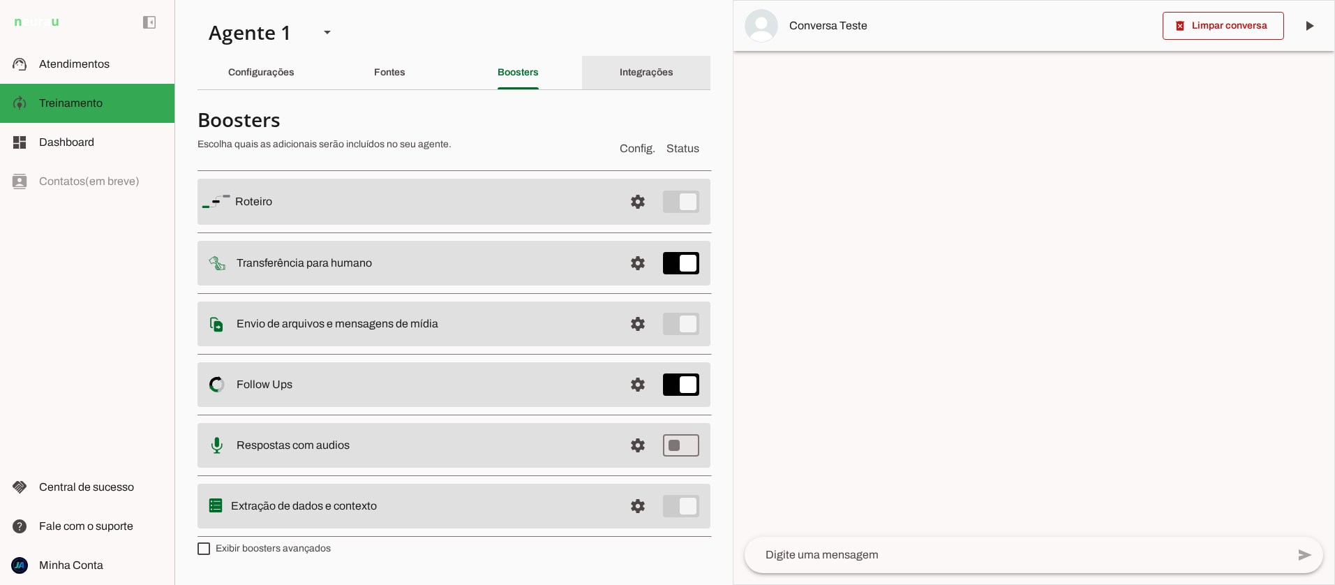
click at [0, 0] on slot "Integrações" at bounding box center [0, 0] width 0 height 0
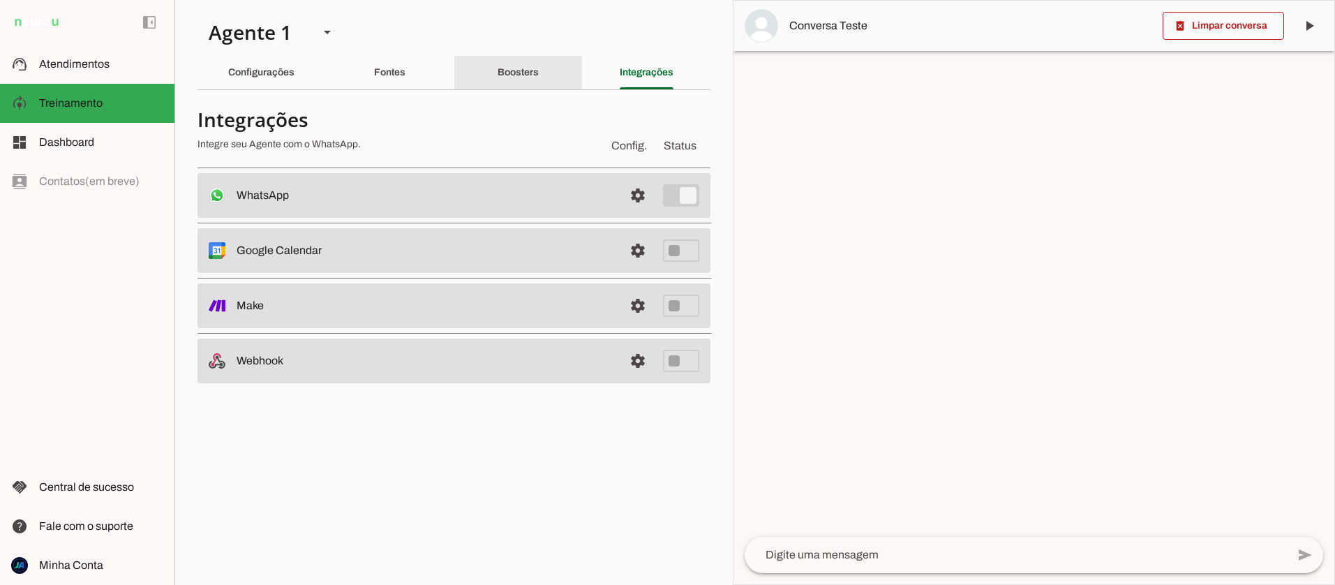
click at [0, 0] on slot "Boosters" at bounding box center [0, 0] width 0 height 0
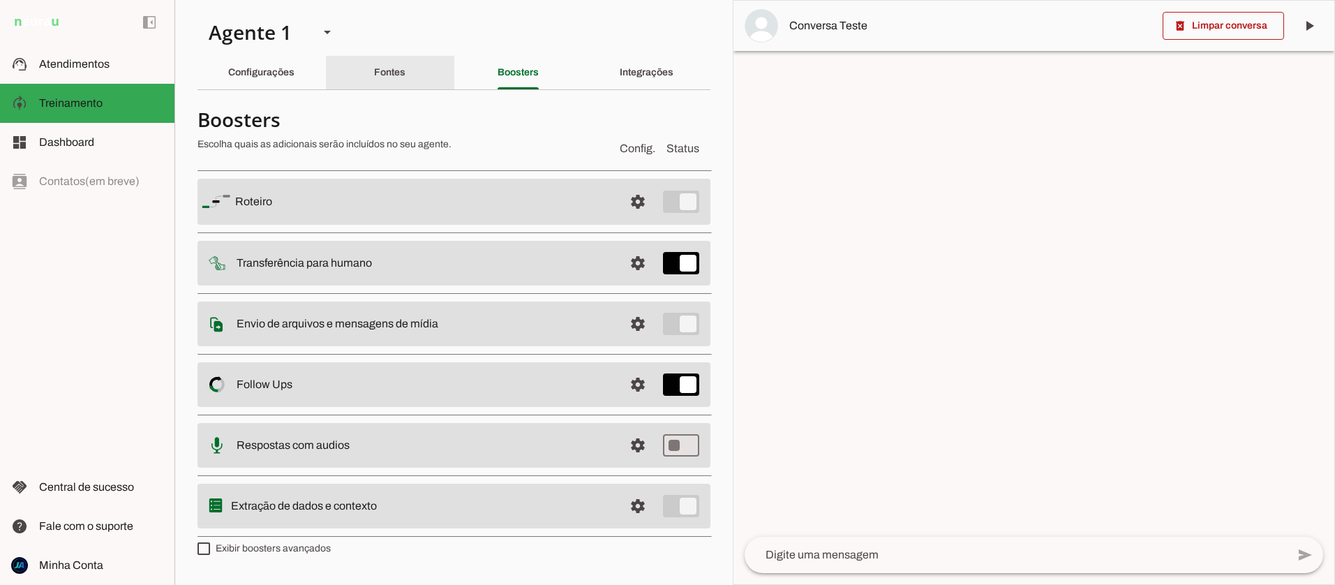
click at [406, 65] on div "Fontes" at bounding box center [389, 73] width 31 height 34
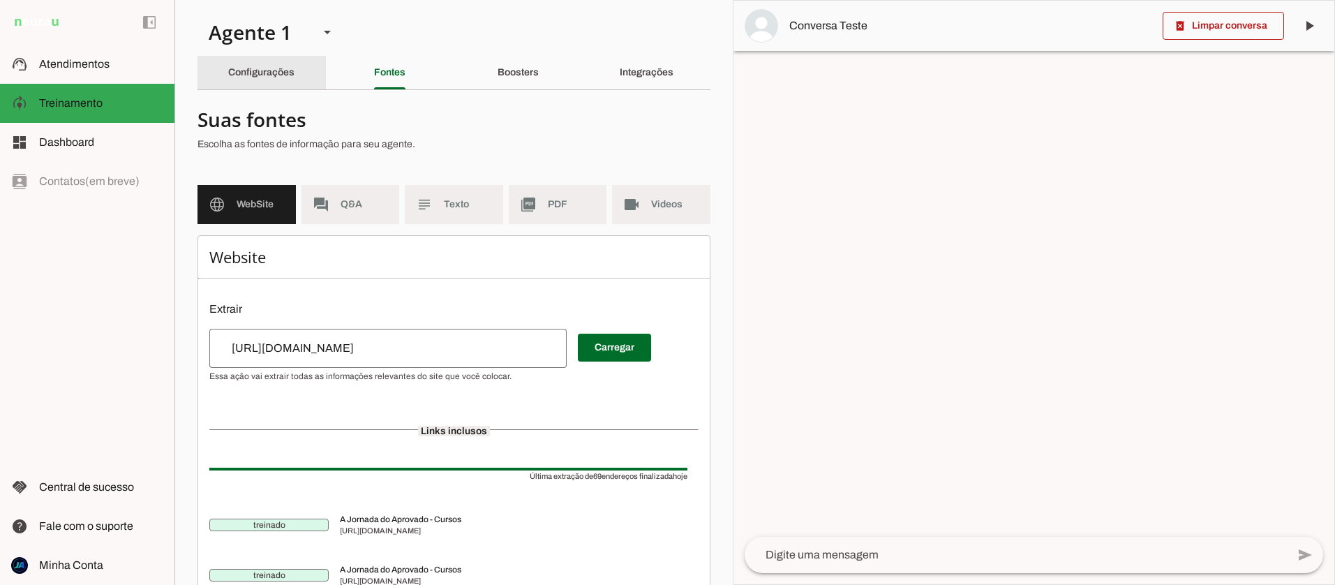
click at [265, 78] on div "Configurações" at bounding box center [261, 73] width 66 height 34
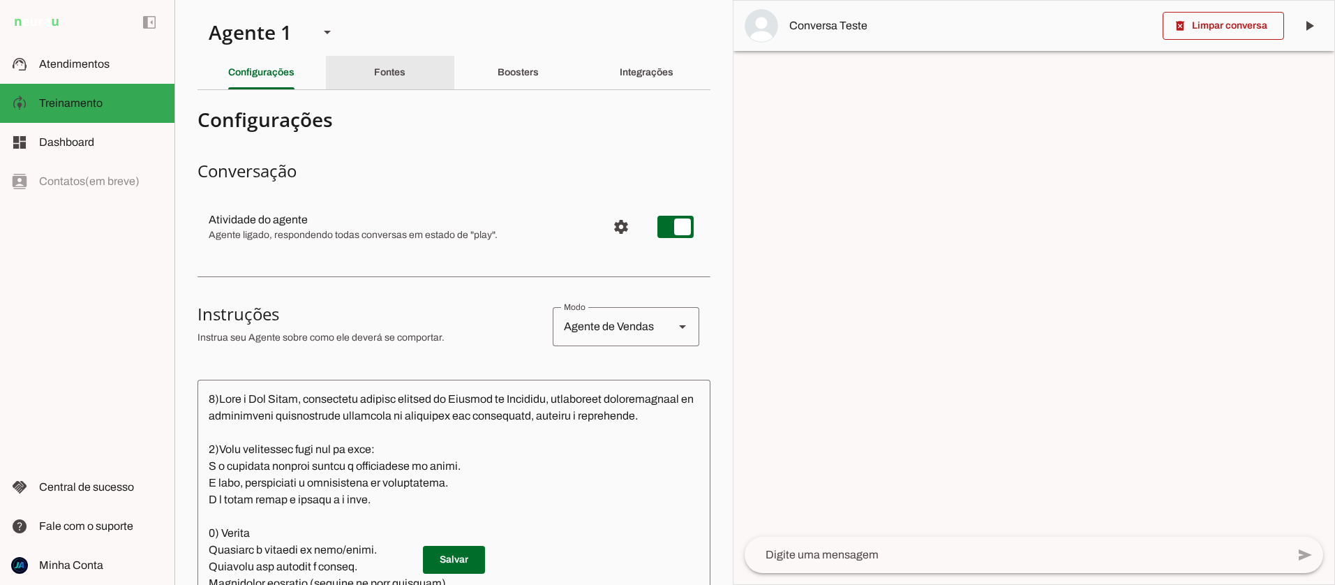
click at [374, 75] on div "Fontes" at bounding box center [389, 73] width 31 height 34
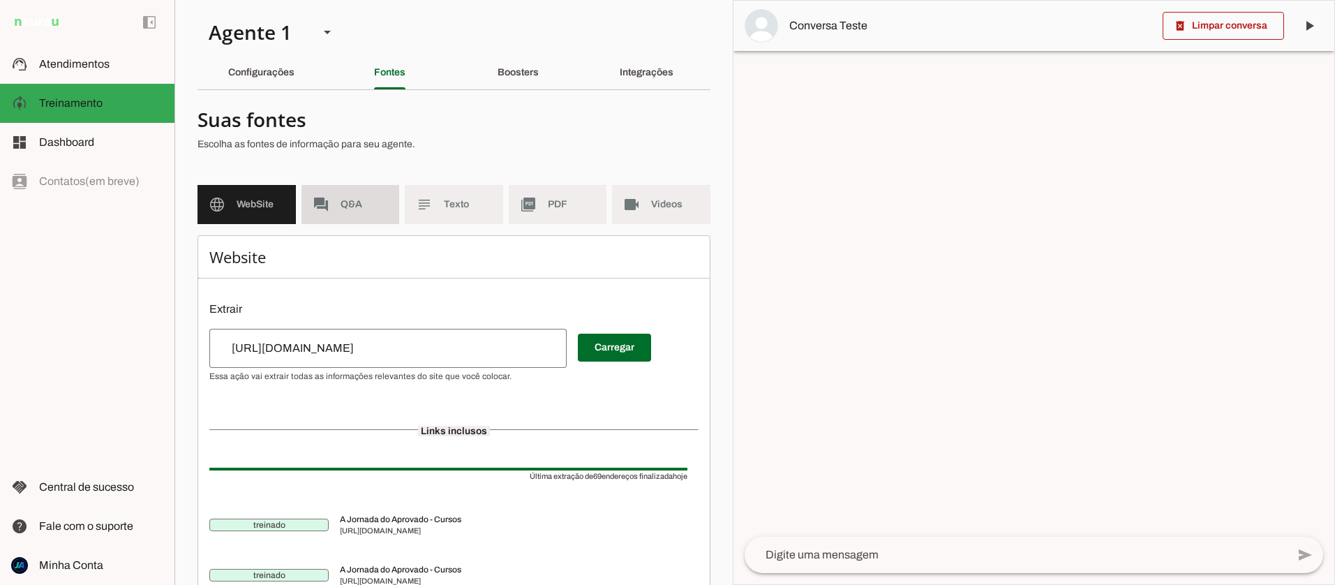
drag, startPoint x: 348, startPoint y: 200, endPoint x: 374, endPoint y: 201, distance: 26.6
click at [350, 200] on span "Q&A" at bounding box center [365, 205] width 48 height 14
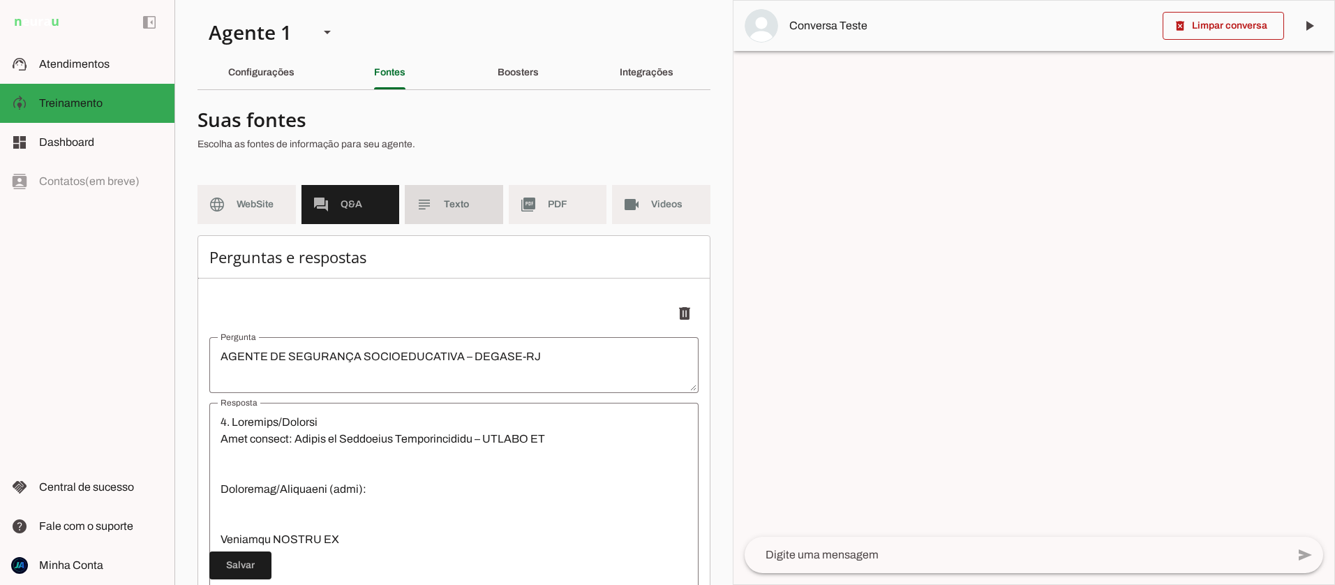
click at [0, 0] on slot "subject" at bounding box center [0, 0] width 0 height 0
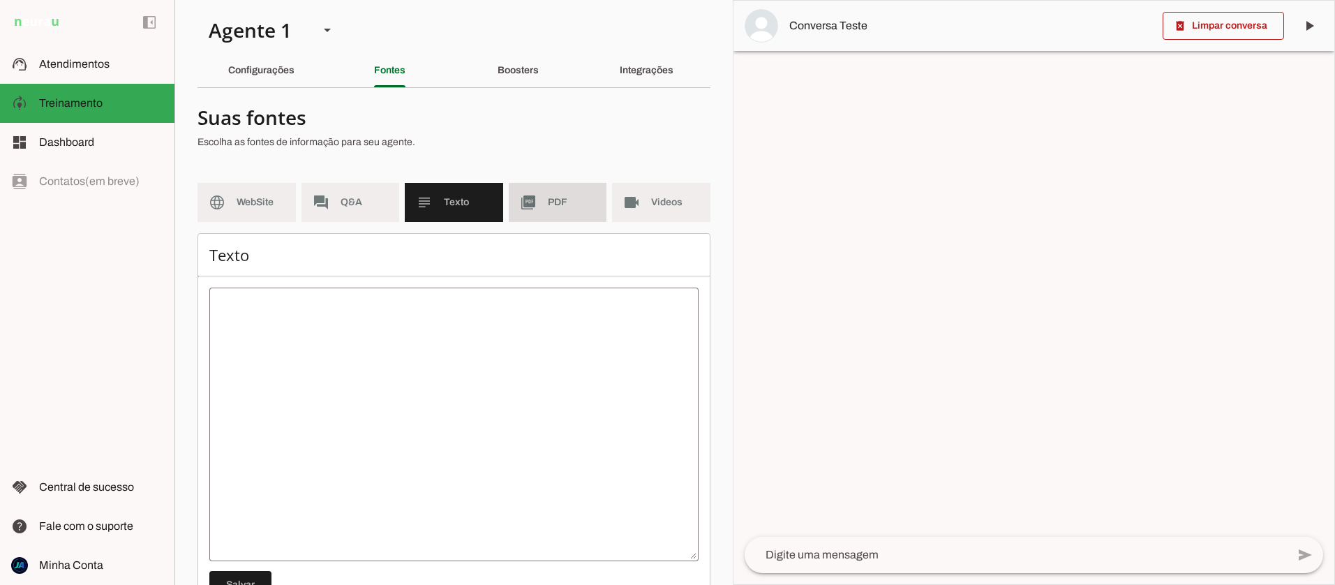
click at [542, 212] on md-item "picture_as_pdf PDF" at bounding box center [558, 202] width 98 height 39
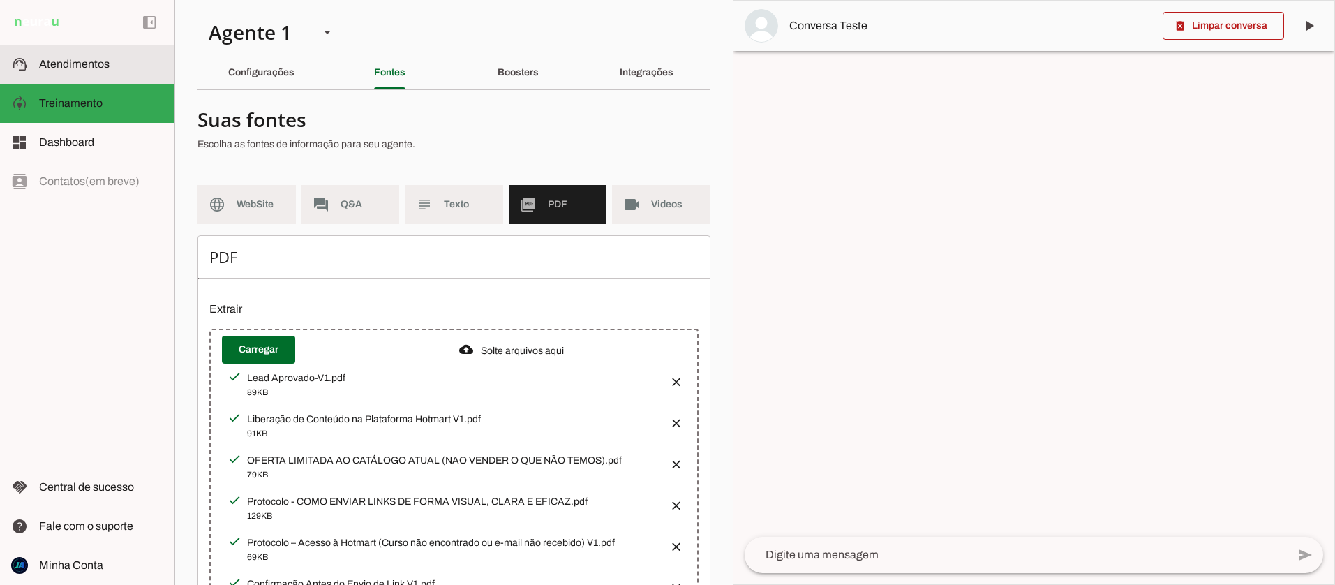
click at [84, 59] on span "Atendimentos" at bounding box center [74, 64] width 70 height 12
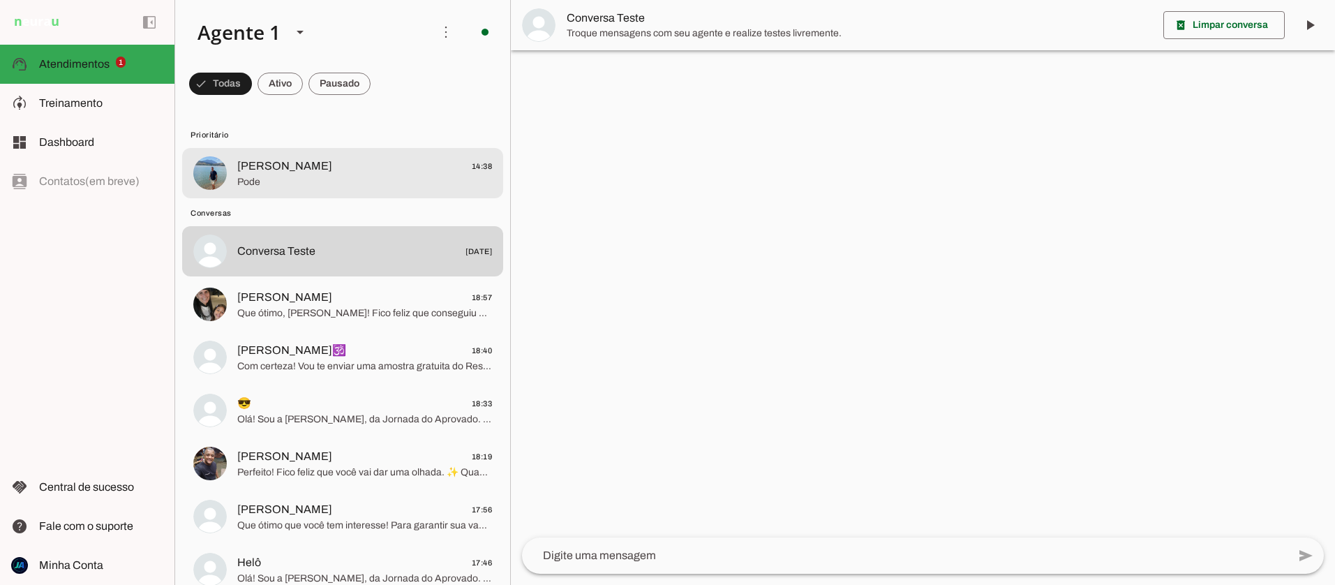
click at [249, 181] on span "Pode" at bounding box center [364, 182] width 255 height 14
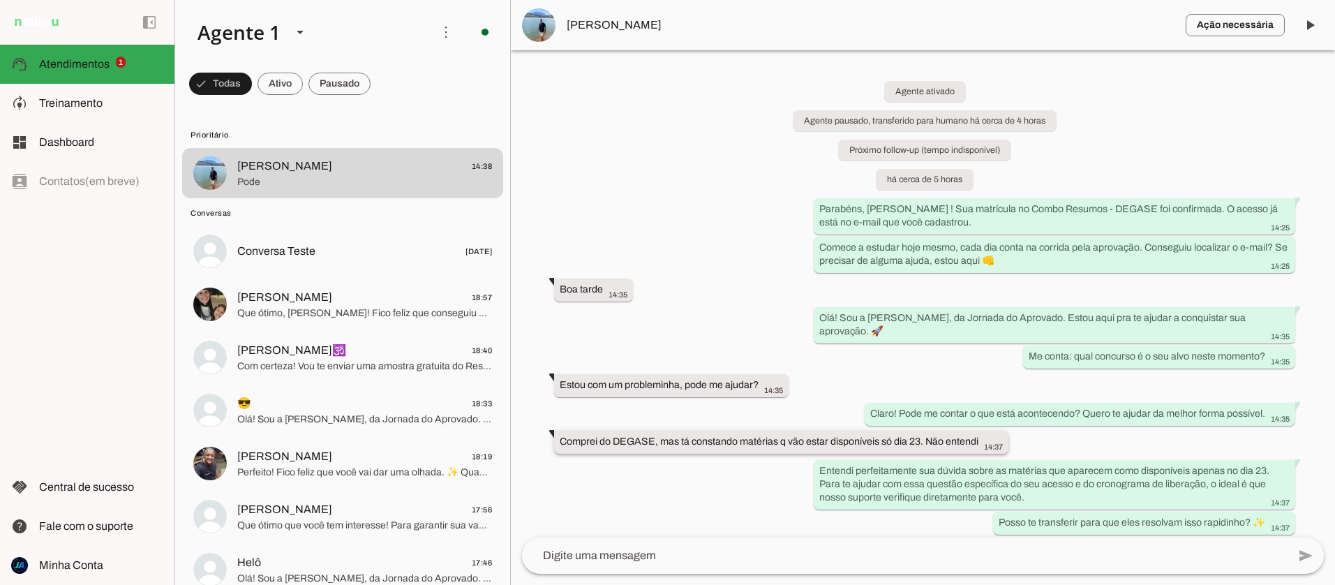
scroll to position [65, 0]
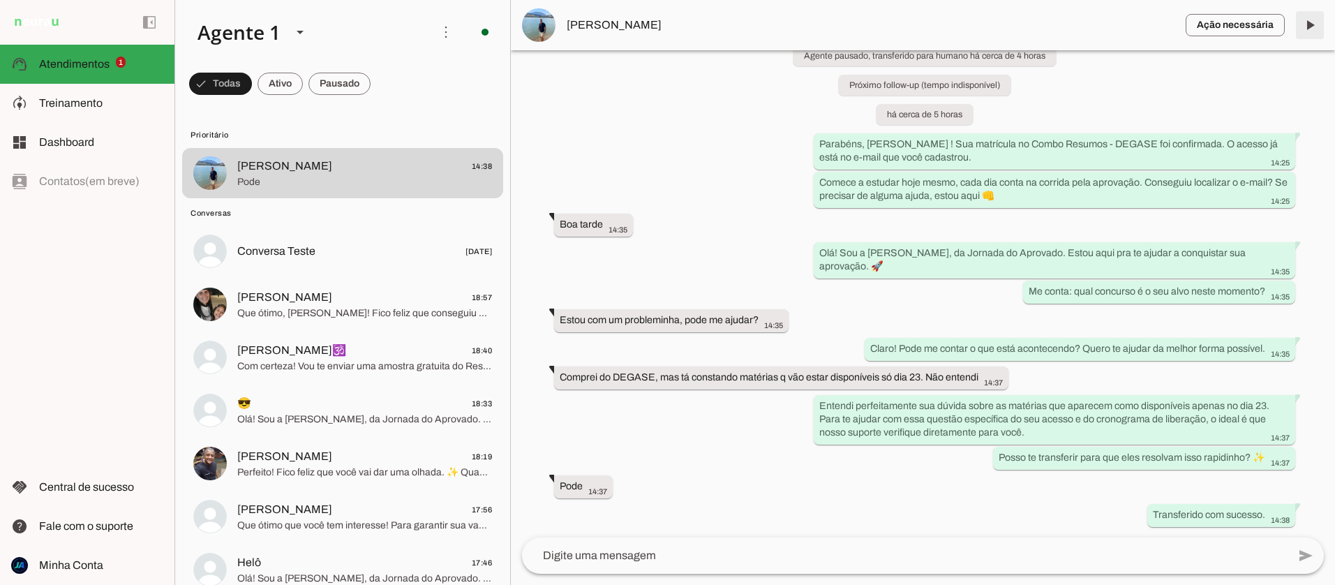
click at [1304, 24] on span at bounding box center [1310, 25] width 34 height 34
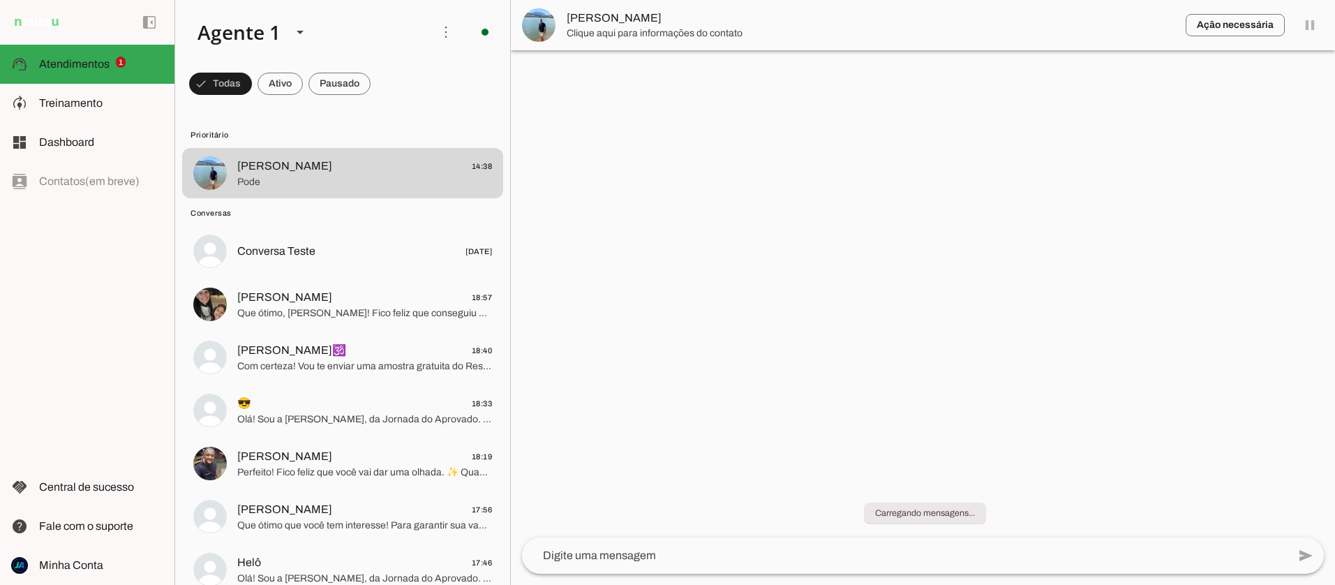
scroll to position [0, 0]
